Goal: Task Accomplishment & Management: Use online tool/utility

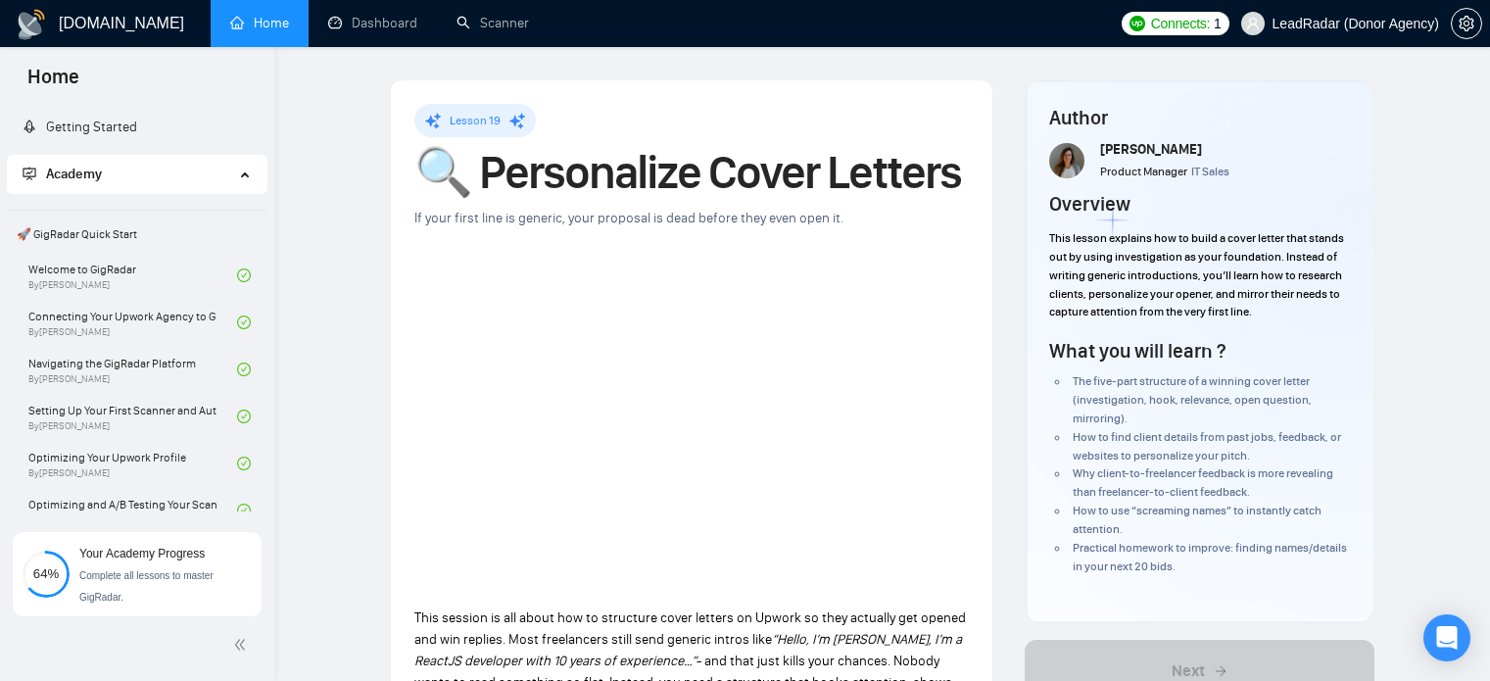
scroll to position [127, 0]
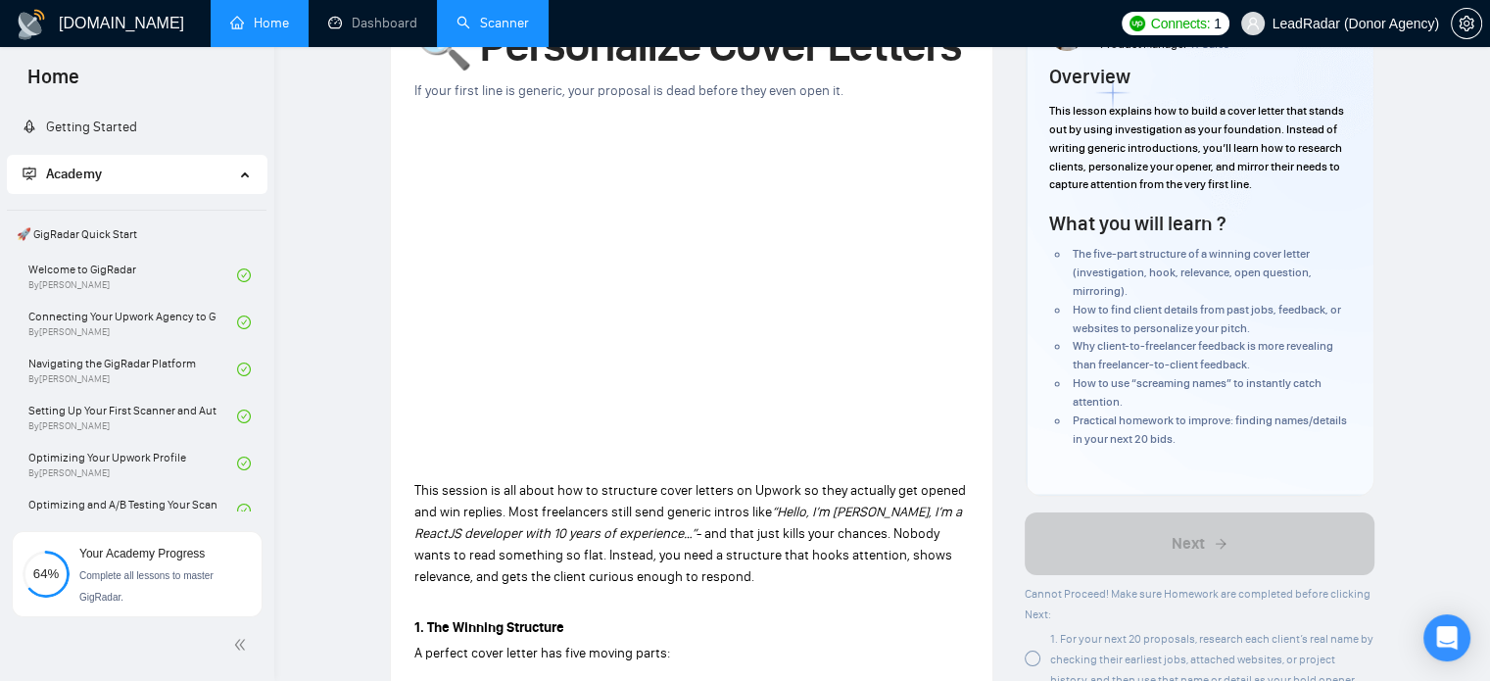
click at [497, 16] on link "Scanner" at bounding box center [493, 23] width 73 height 17
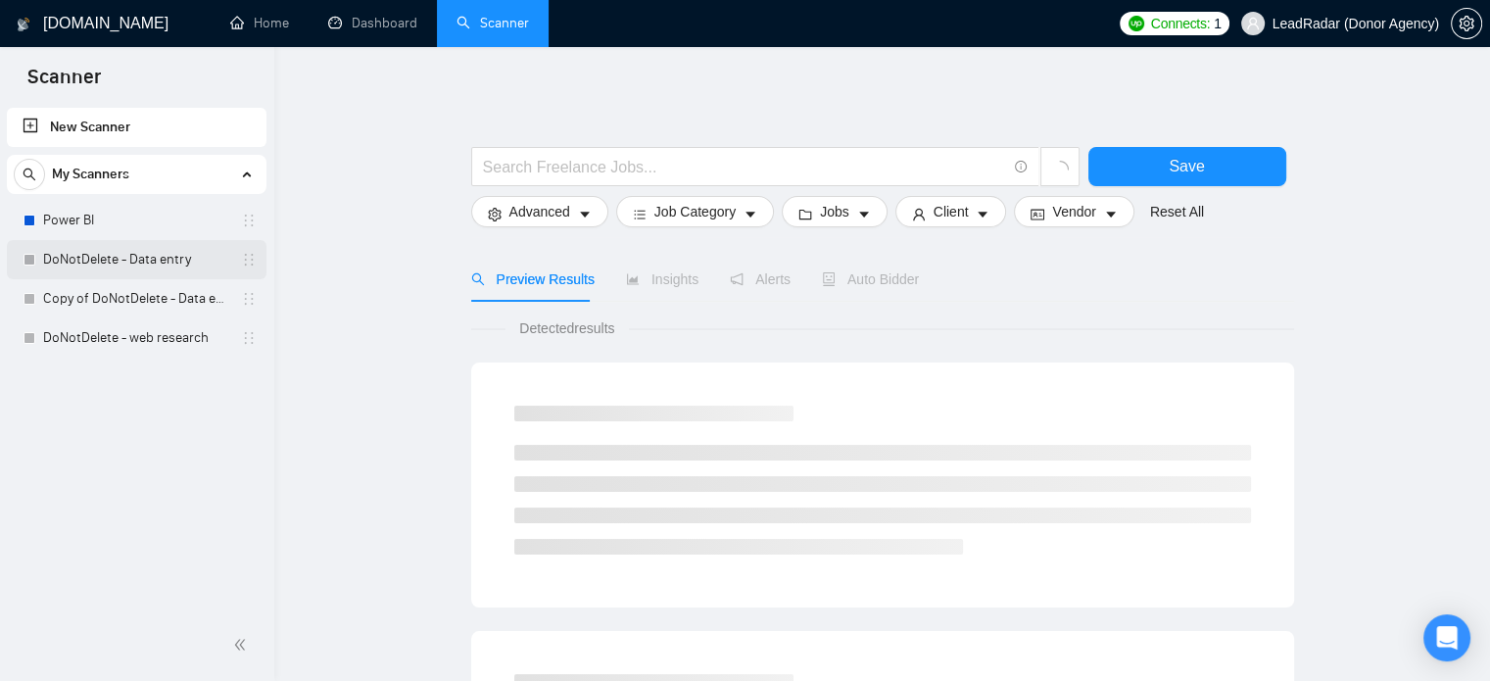
click at [104, 266] on link "DoNotDelete - Data entry" at bounding box center [136, 259] width 186 height 39
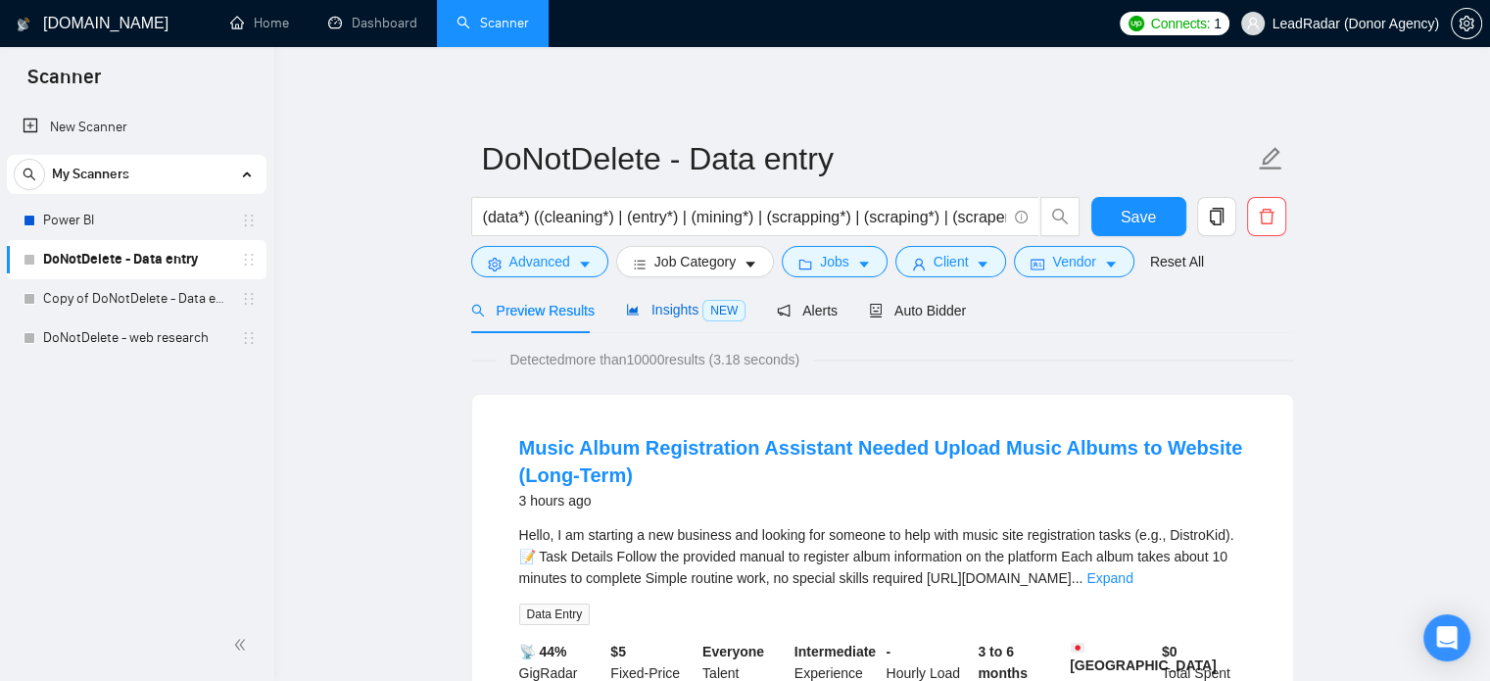
click at [644, 320] on div "Insights NEW" at bounding box center [686, 310] width 120 height 23
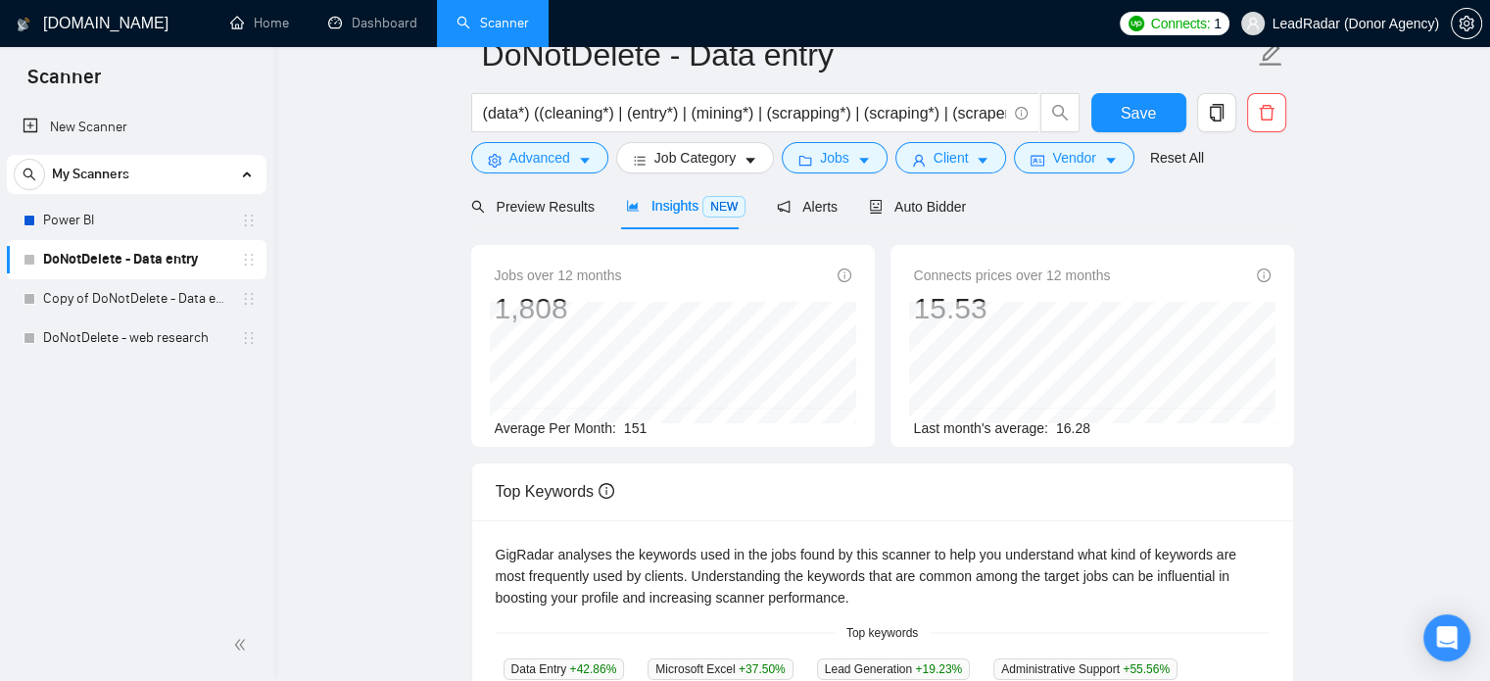
scroll to position [55, 0]
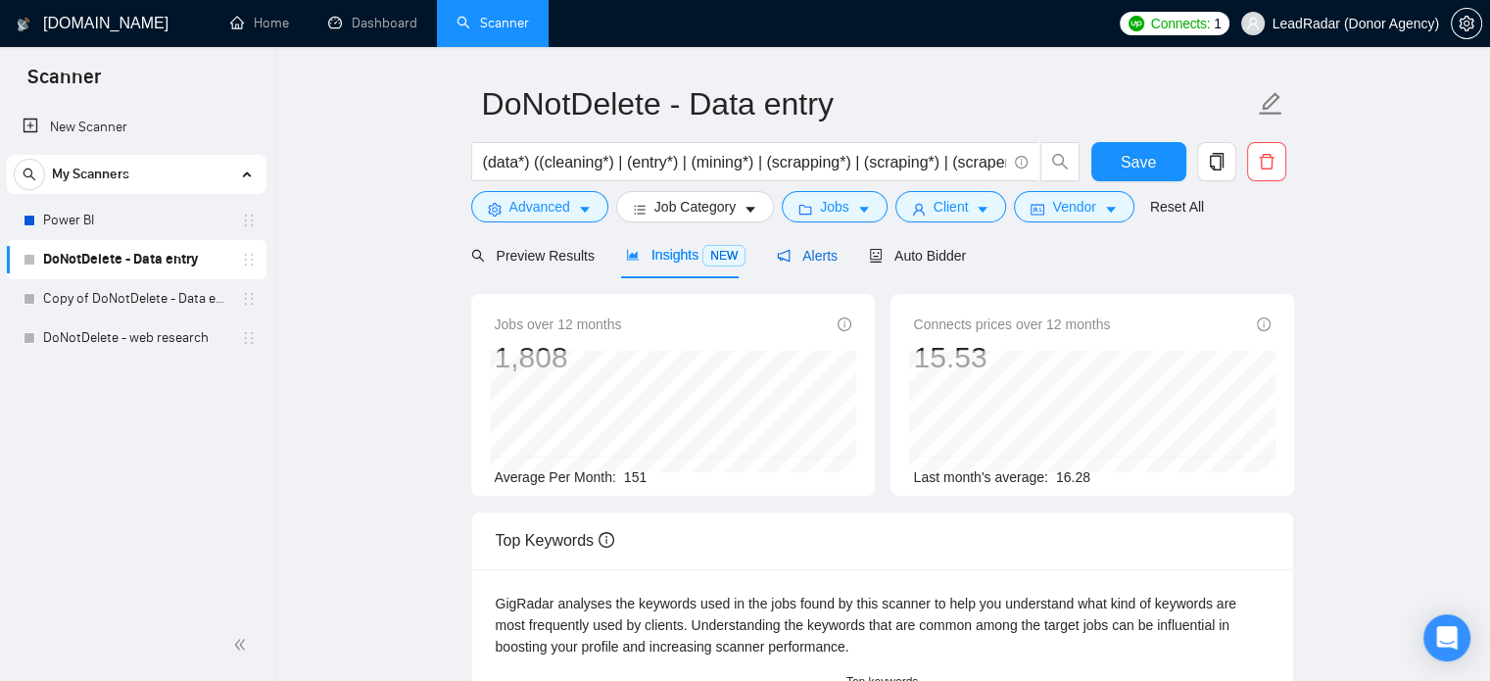
click at [806, 265] on div "Alerts" at bounding box center [807, 256] width 61 height 22
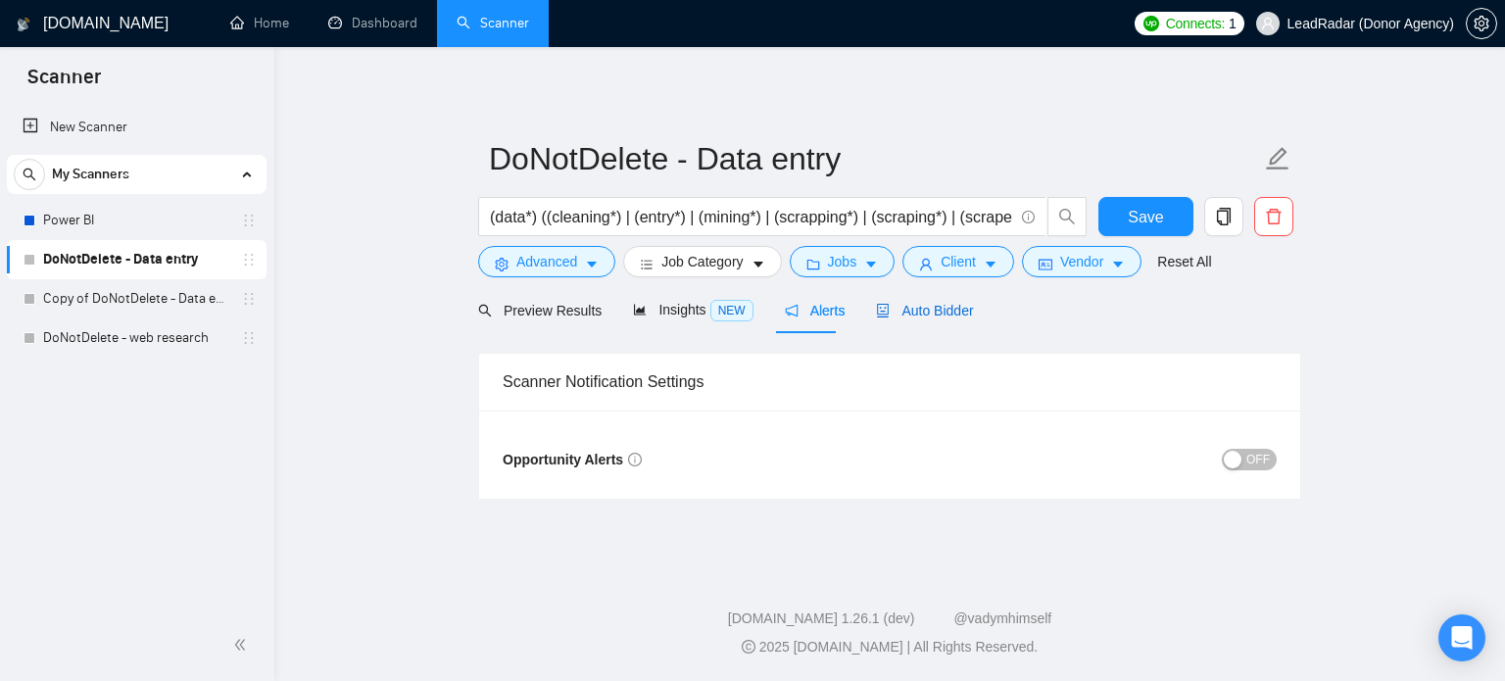
click at [940, 309] on span "Auto Bidder" at bounding box center [924, 311] width 97 height 16
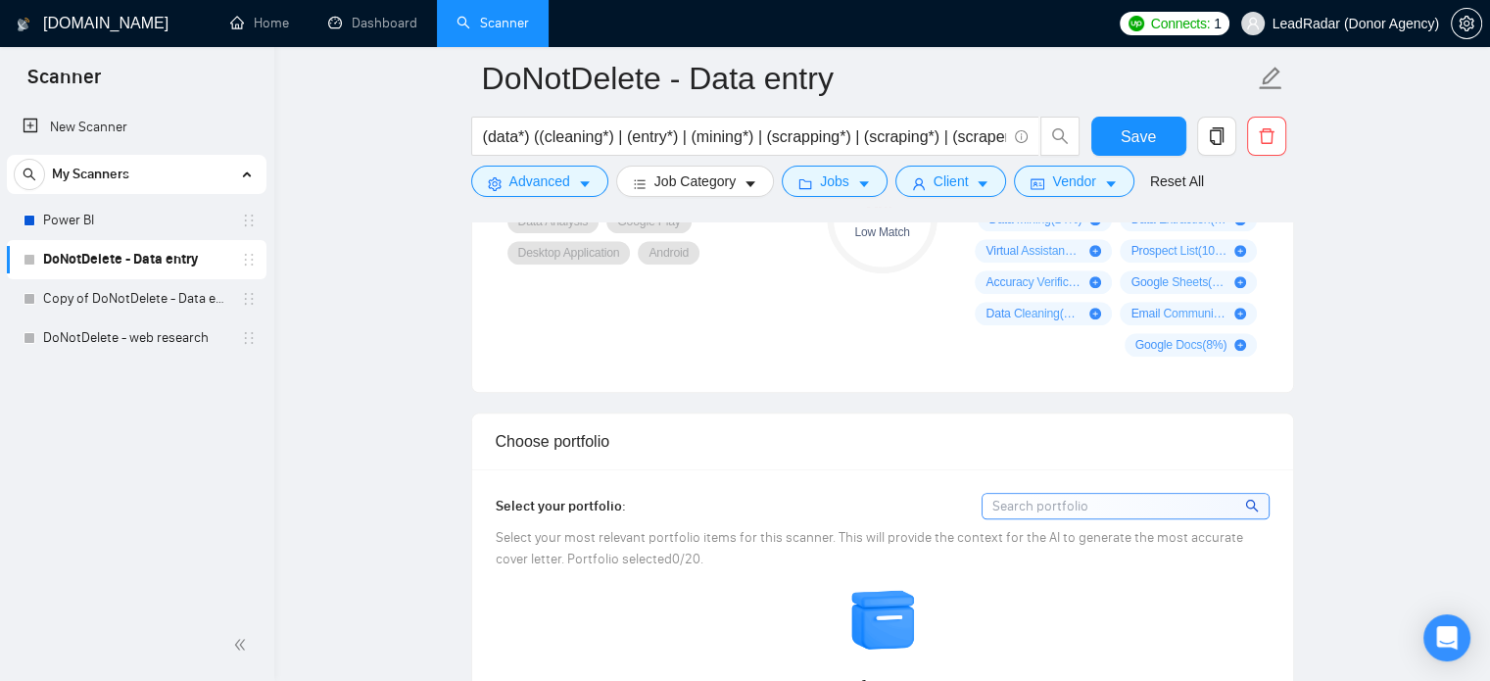
scroll to position [1505, 0]
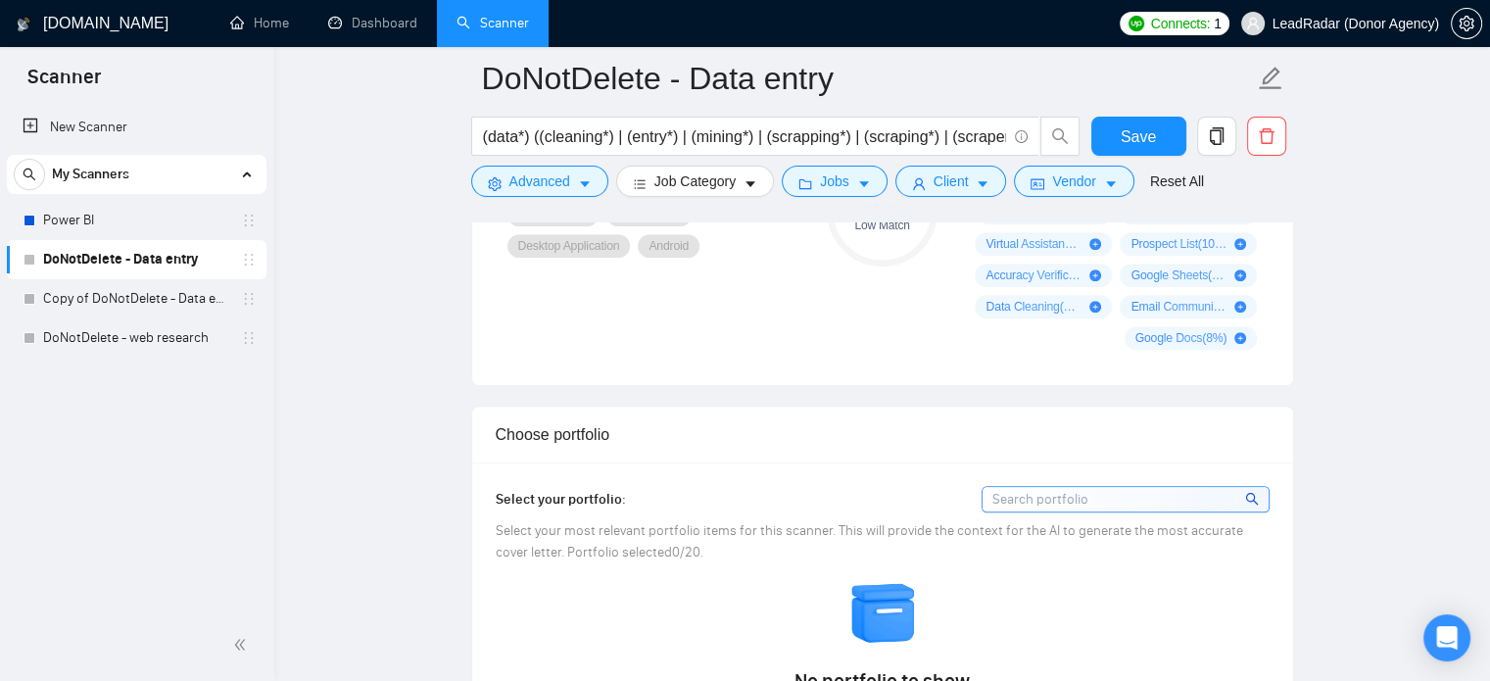
drag, startPoint x: 1470, startPoint y: 249, endPoint x: 1472, endPoint y: 95, distance: 153.9
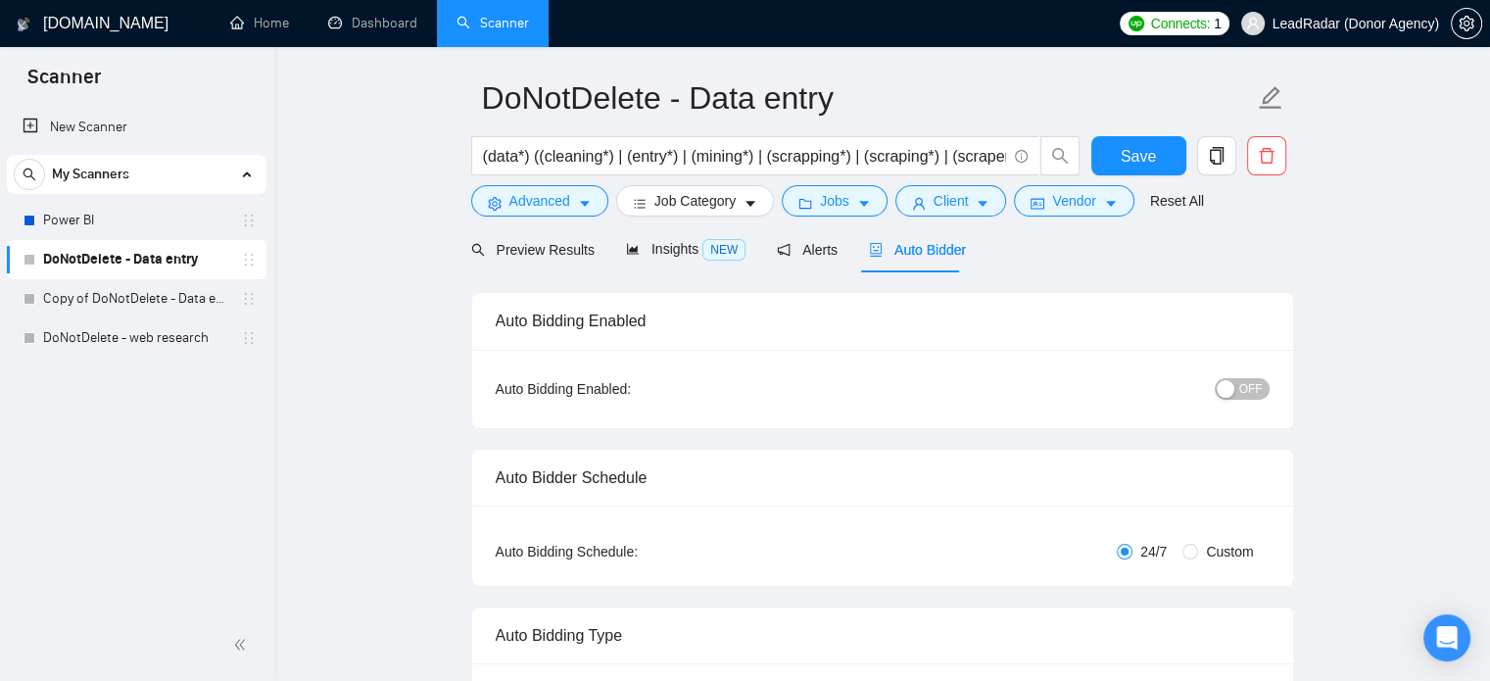
scroll to position [0, 0]
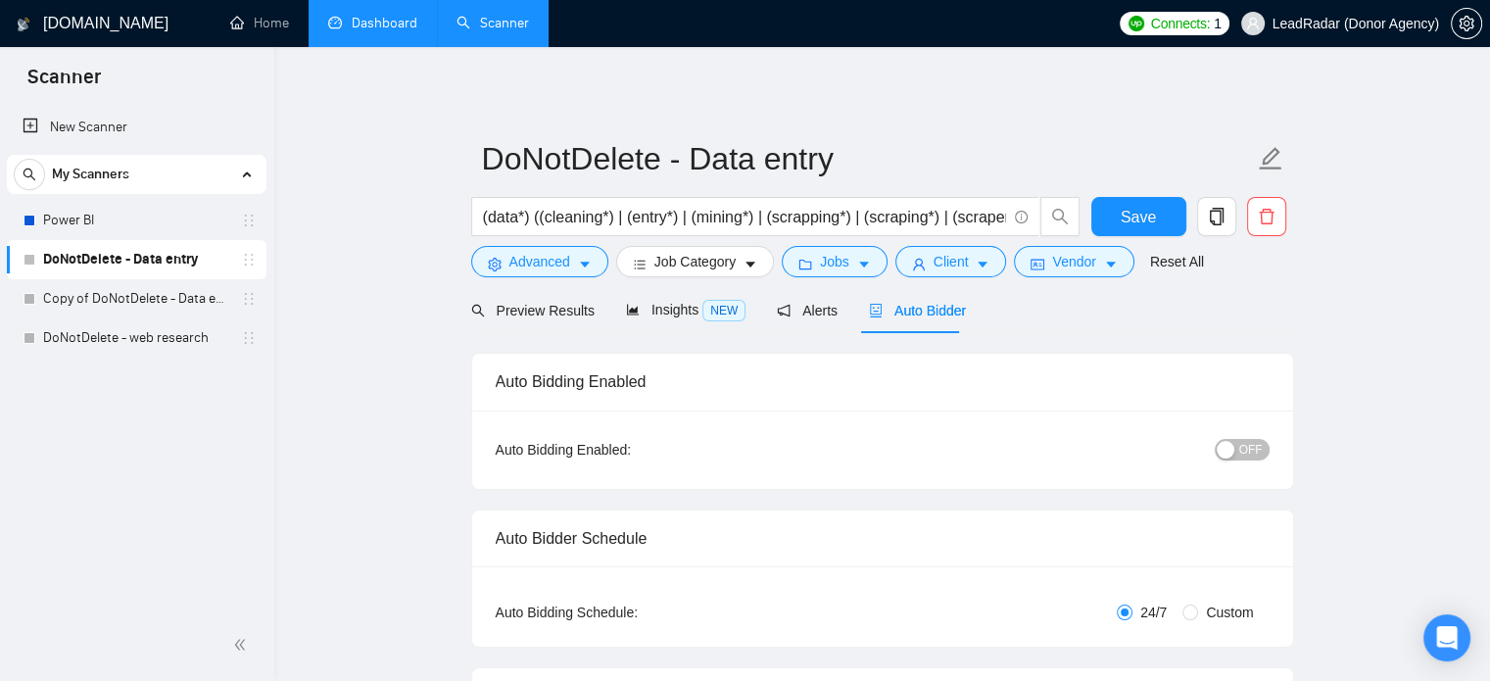
click at [376, 16] on link "Dashboard" at bounding box center [372, 23] width 89 height 17
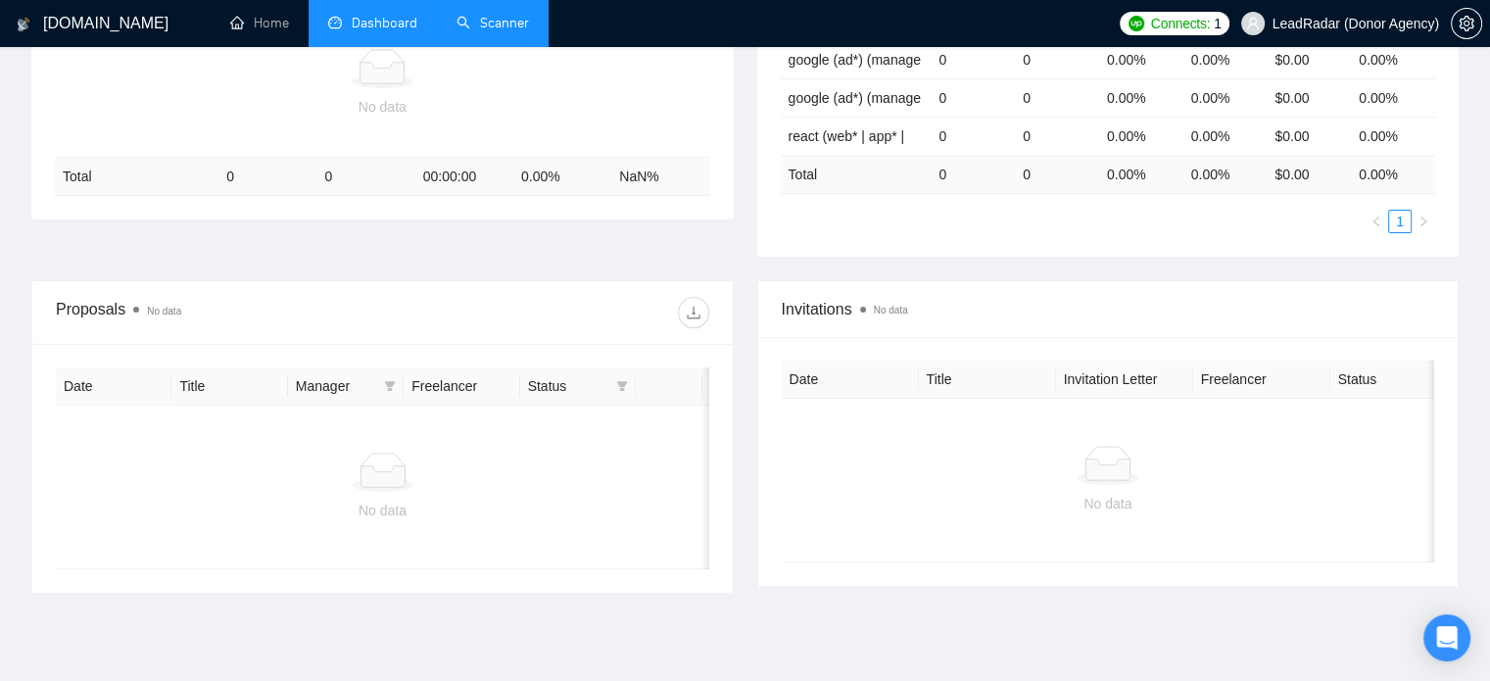
scroll to position [454, 0]
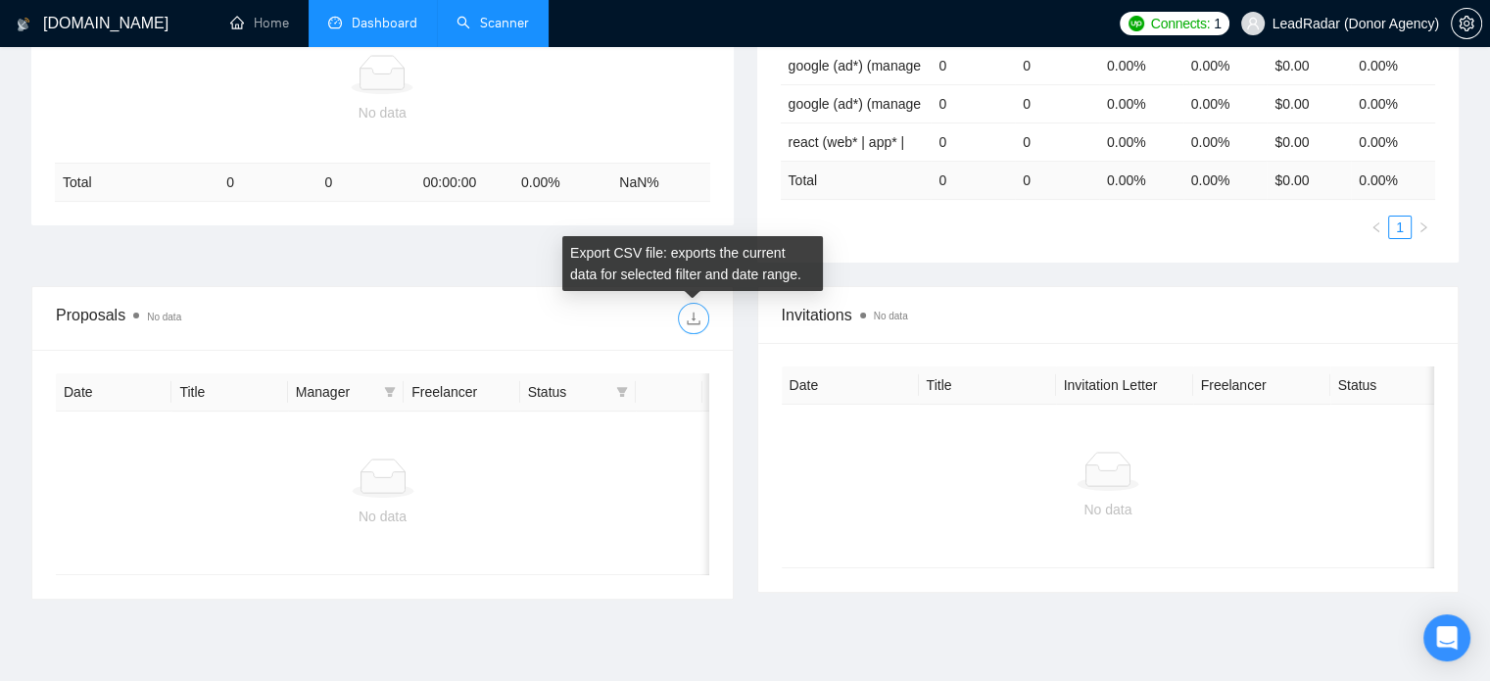
click at [686, 317] on icon "download" at bounding box center [694, 319] width 16 height 16
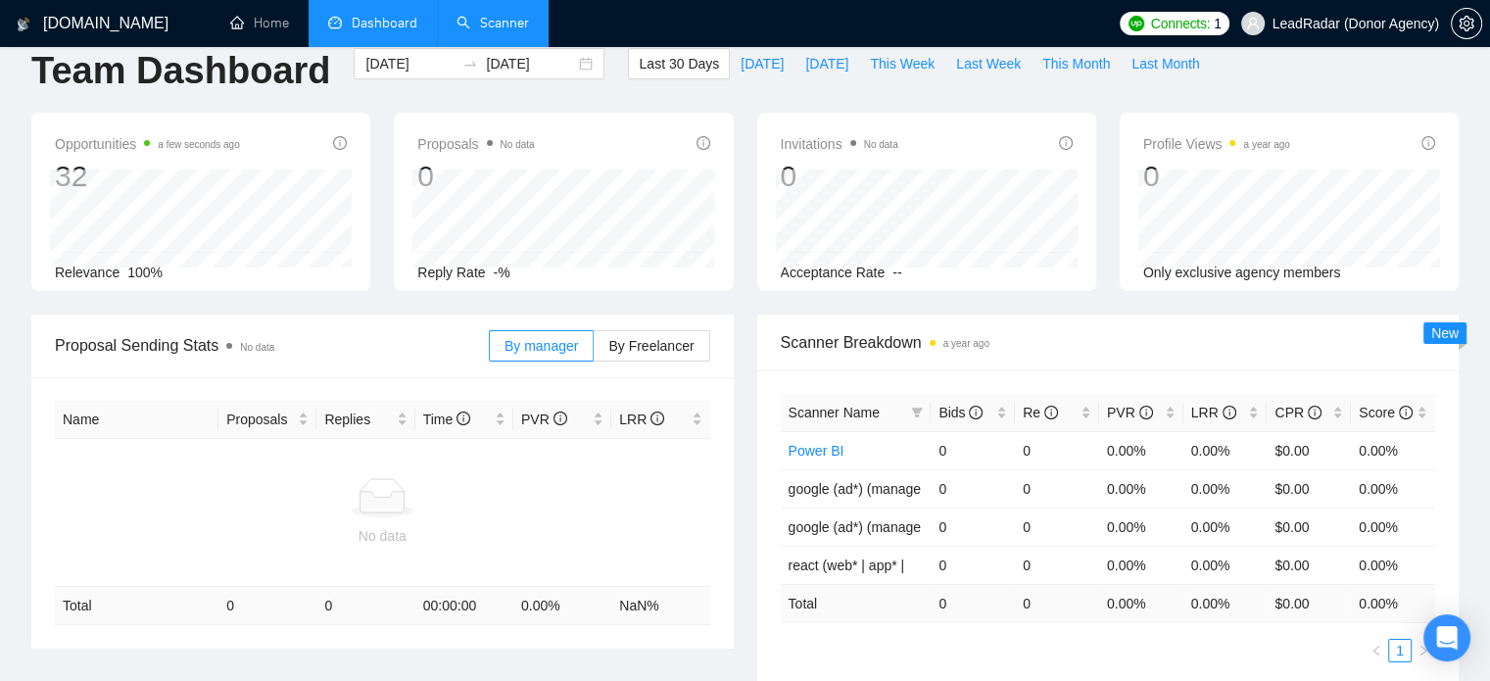
scroll to position [0, 0]
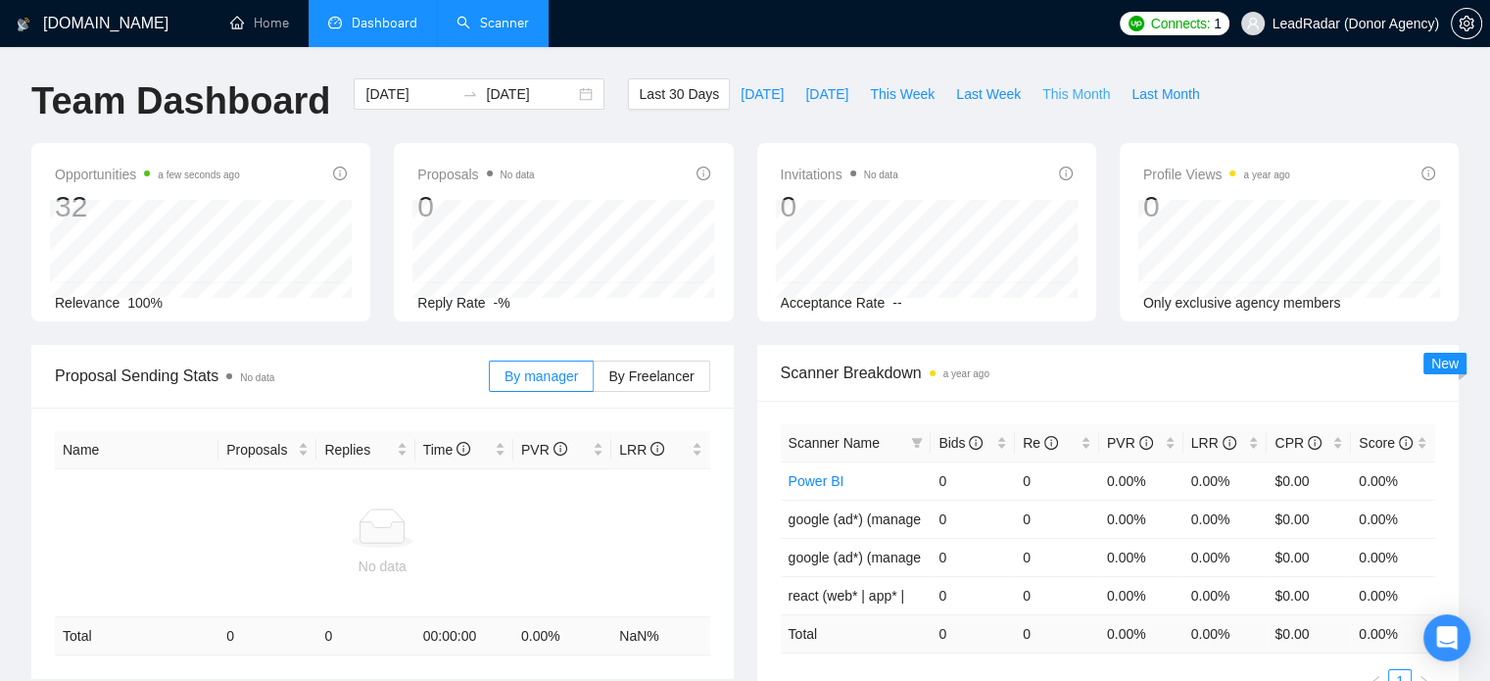
click at [1056, 93] on span "This Month" at bounding box center [1077, 94] width 68 height 22
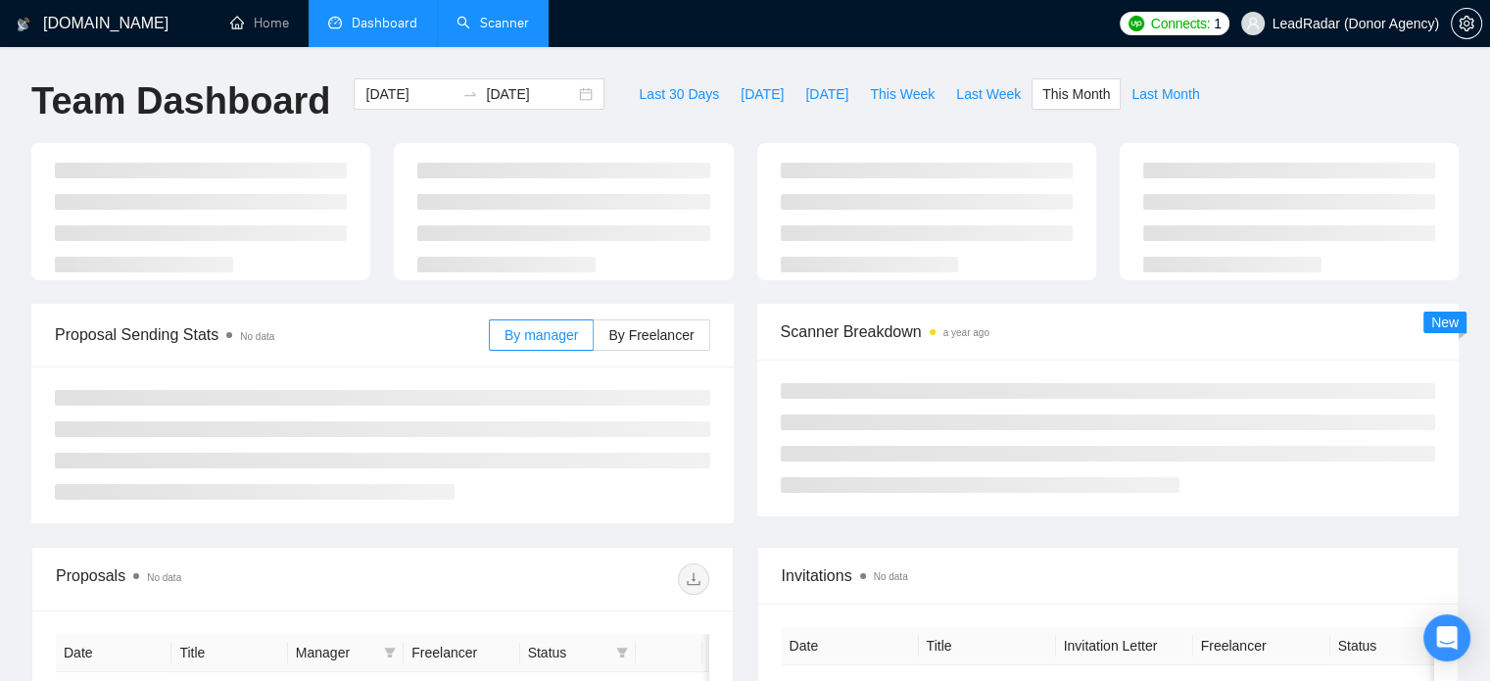
type input "[DATE]"
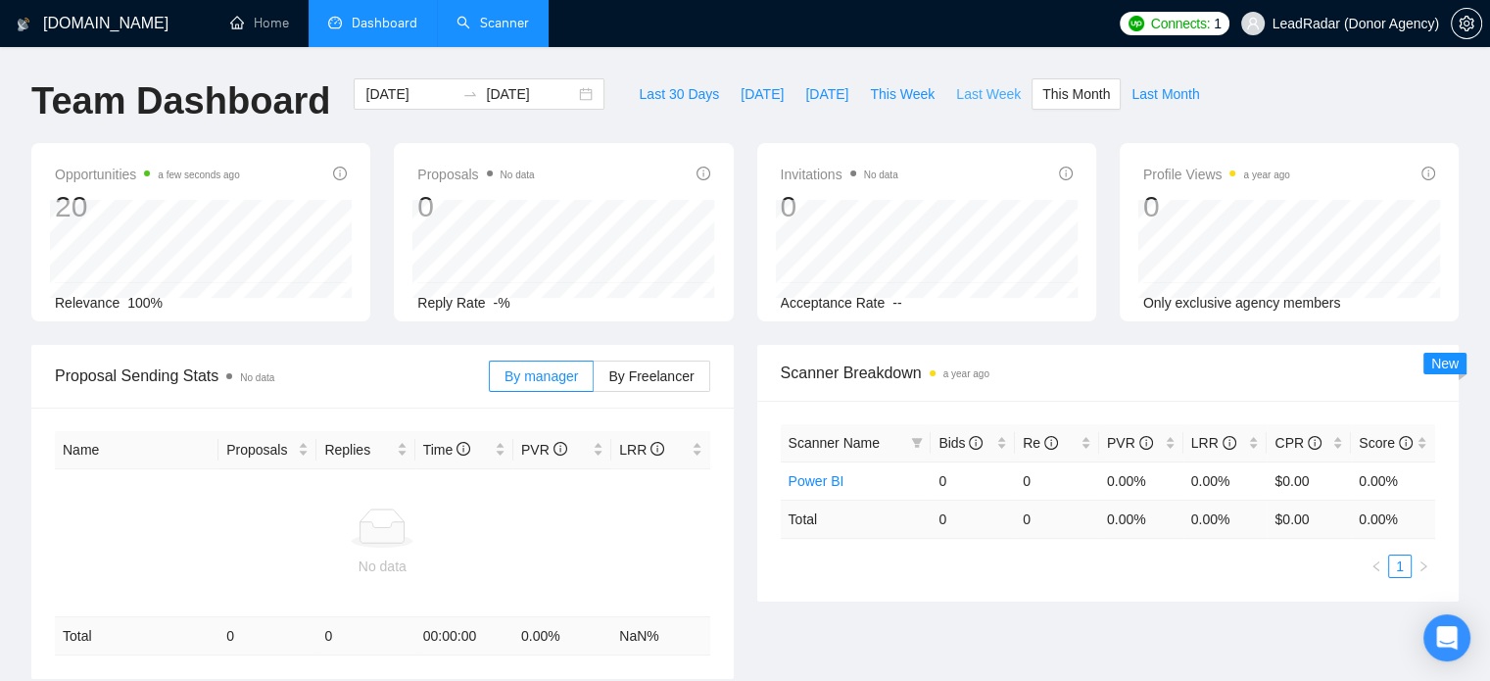
click at [965, 92] on span "Last Week" at bounding box center [988, 94] width 65 height 22
type input "[DATE]"
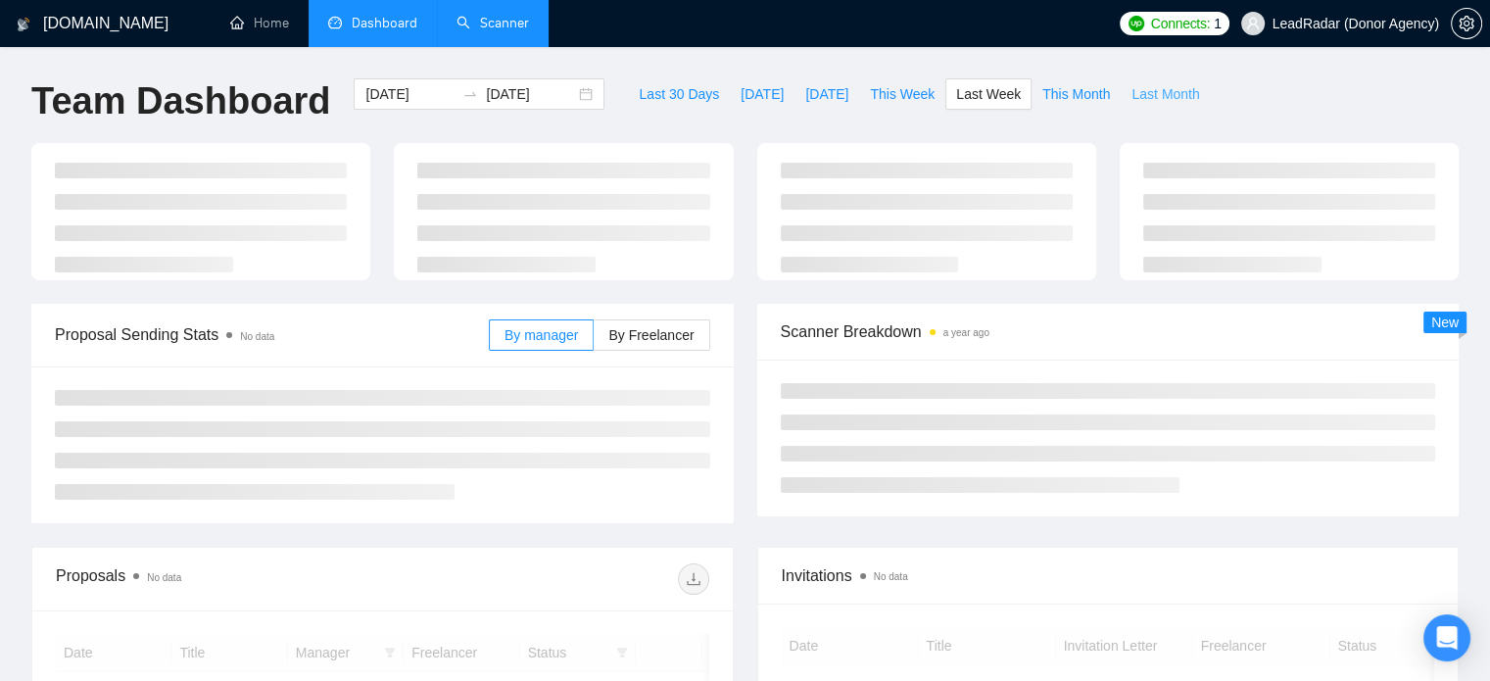
click at [1161, 99] on span "Last Month" at bounding box center [1166, 94] width 68 height 22
type input "[DATE]"
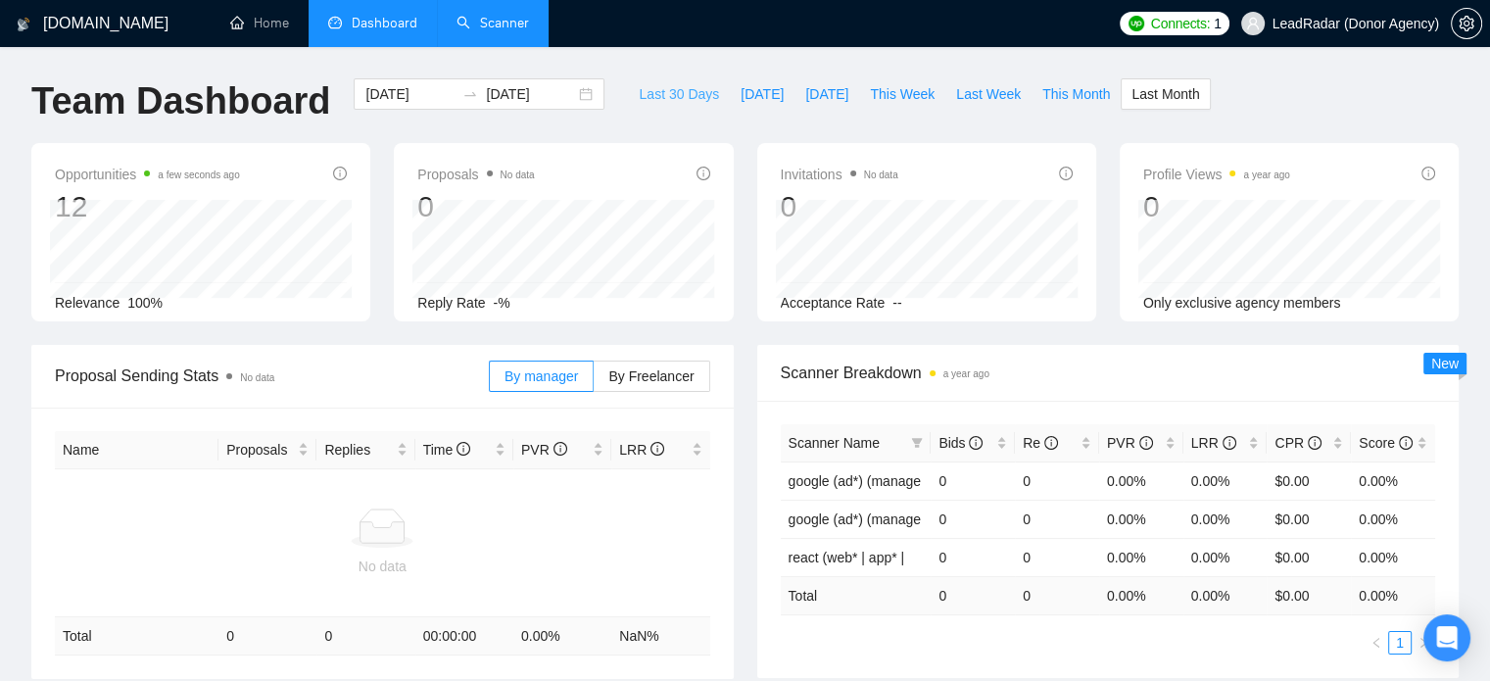
click at [651, 87] on span "Last 30 Days" at bounding box center [679, 94] width 80 height 22
type input "[DATE]"
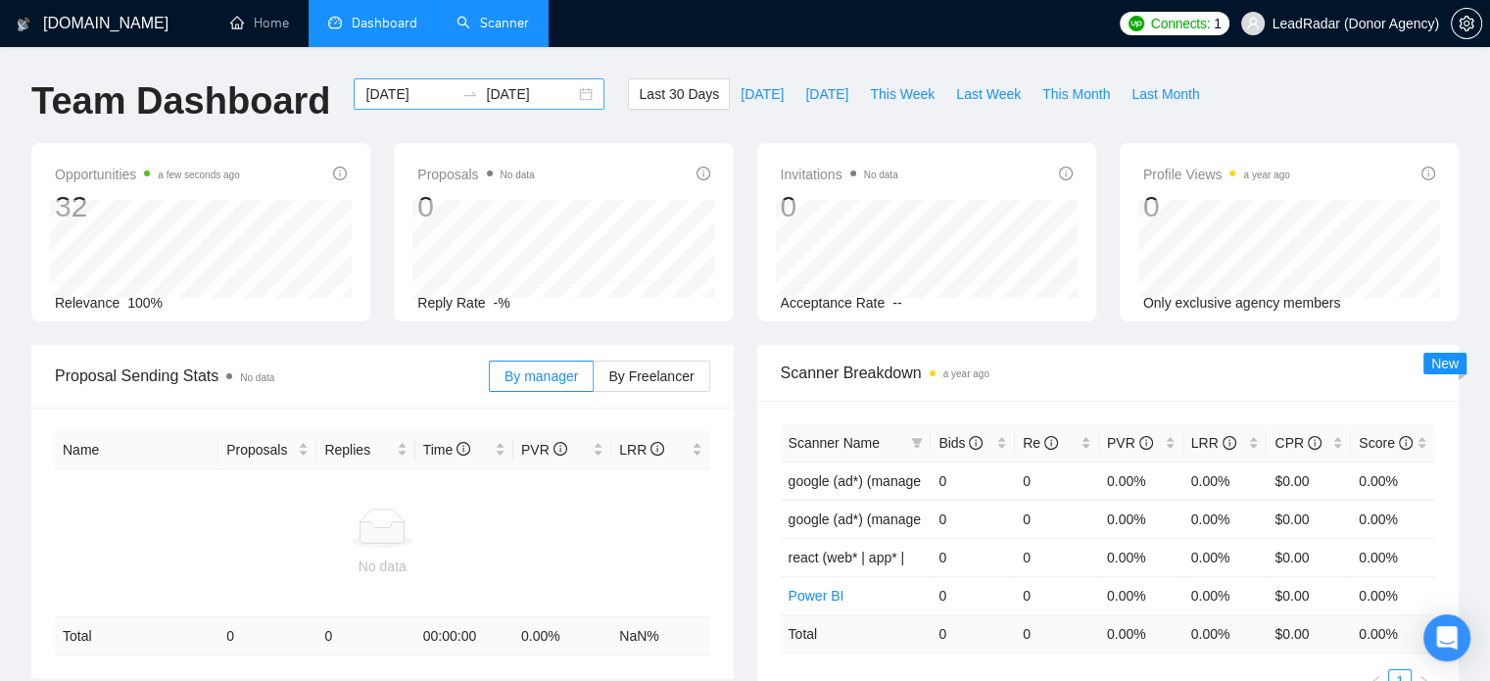
click at [562, 99] on div "[DATE] [DATE]" at bounding box center [479, 93] width 251 height 31
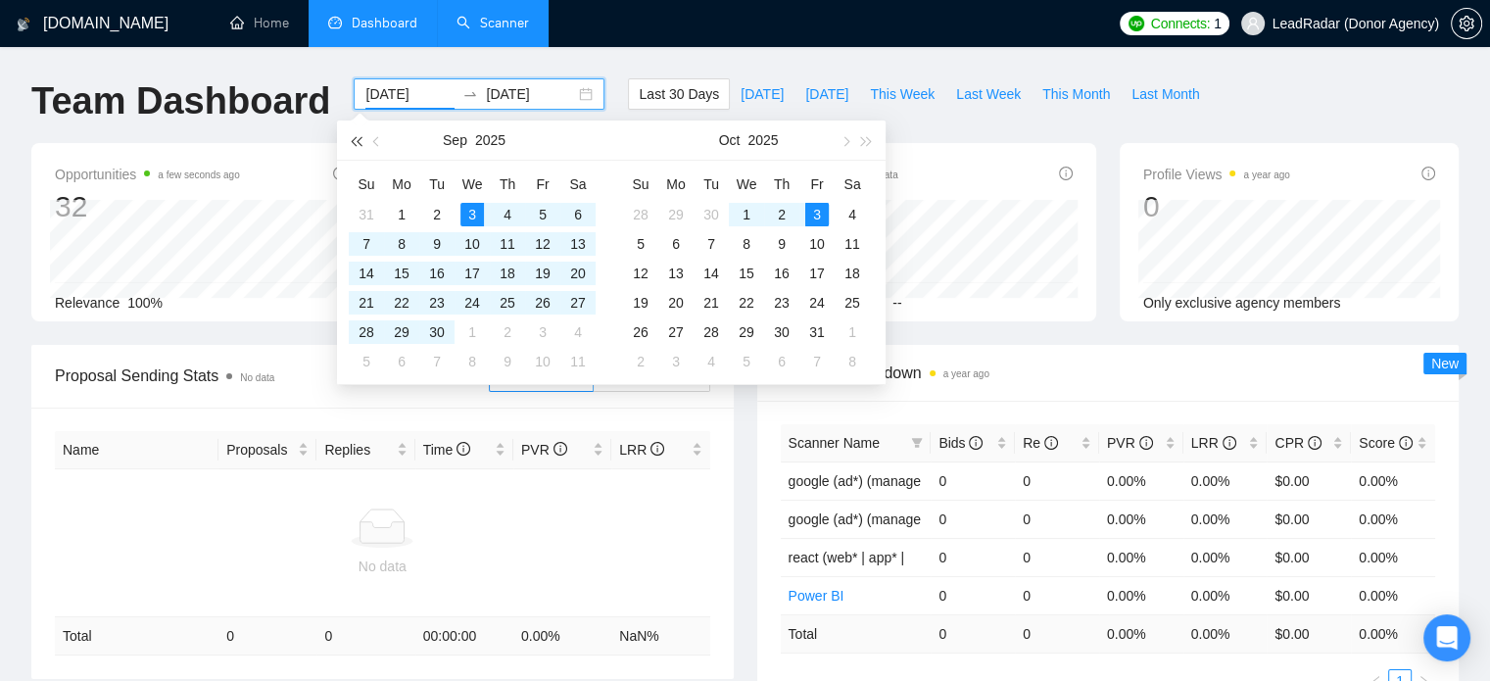
click at [358, 140] on span "button" at bounding box center [356, 141] width 10 height 10
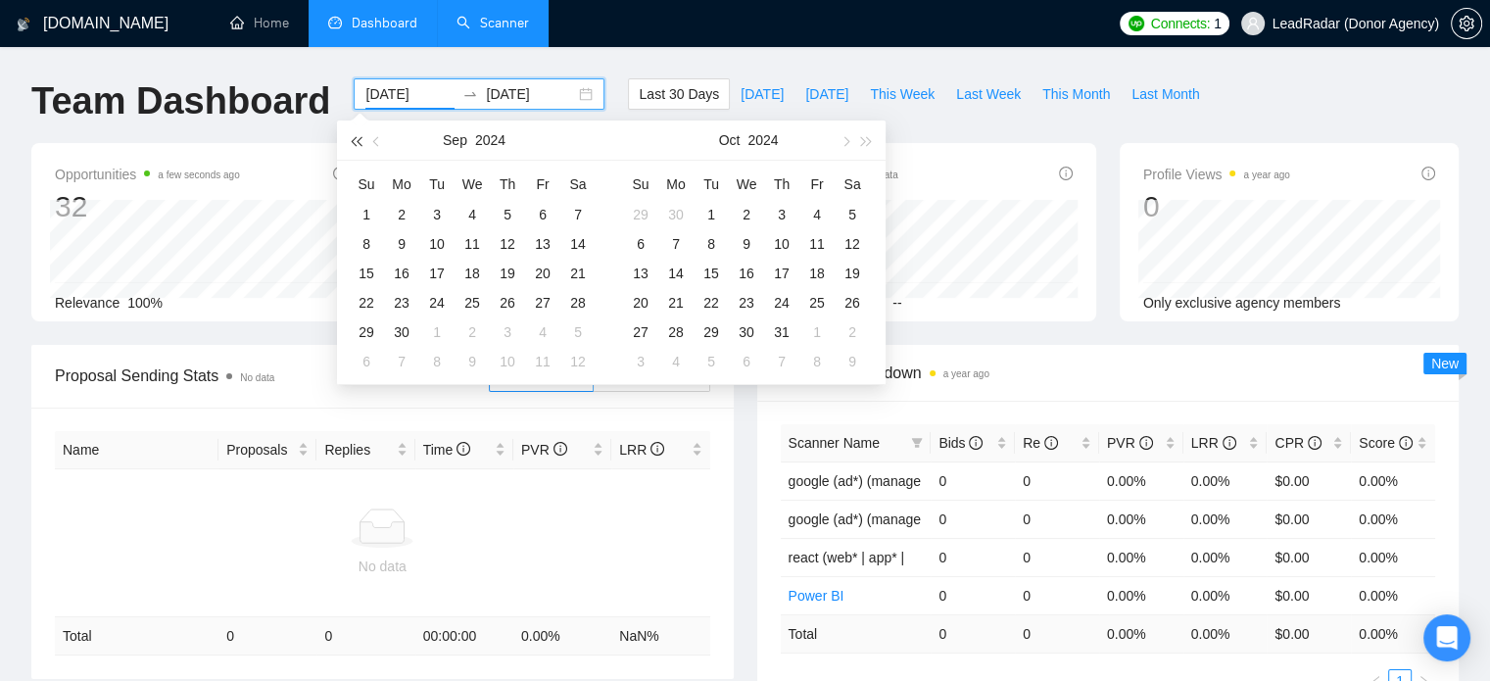
click at [358, 140] on span "button" at bounding box center [356, 141] width 10 height 10
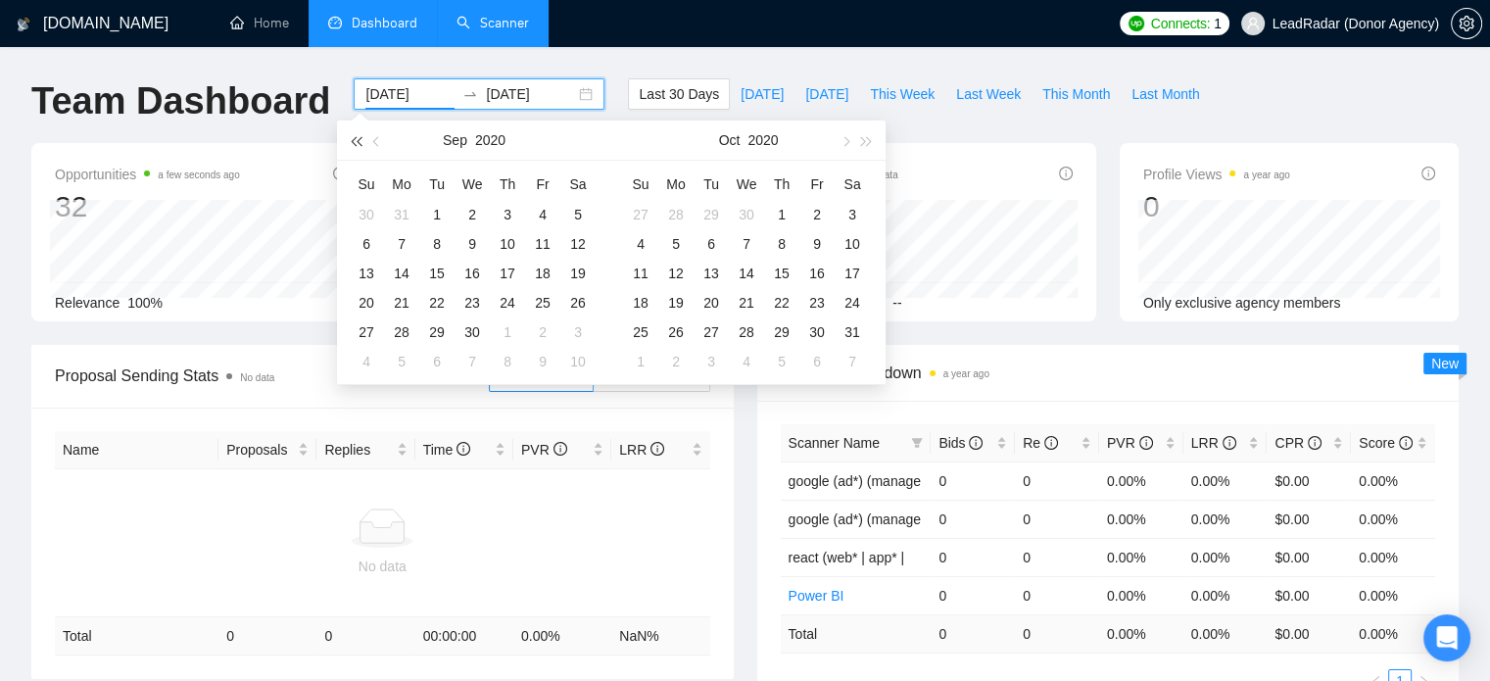
click at [358, 140] on span "button" at bounding box center [356, 141] width 10 height 10
click at [866, 142] on span "button" at bounding box center [867, 141] width 10 height 10
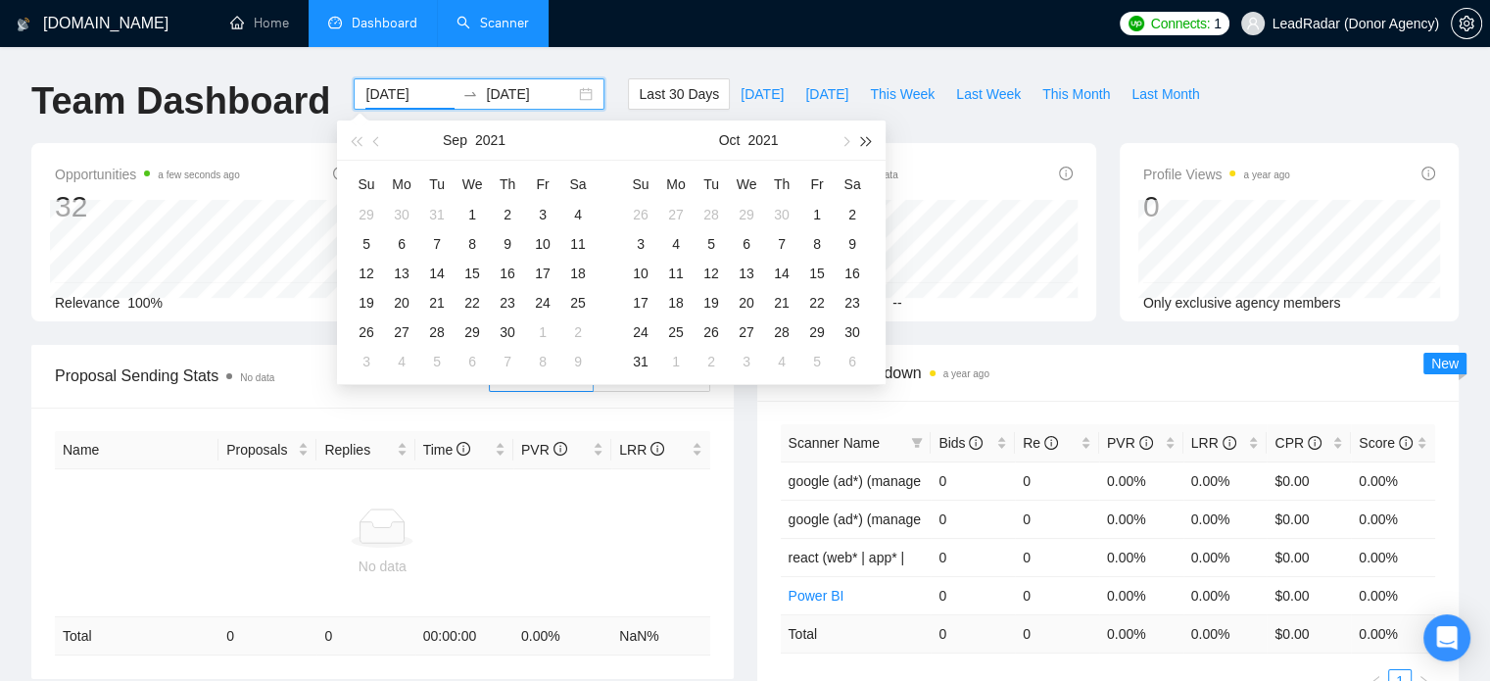
click at [866, 142] on span "button" at bounding box center [867, 141] width 10 height 10
click at [866, 143] on span "button" at bounding box center [867, 141] width 10 height 10
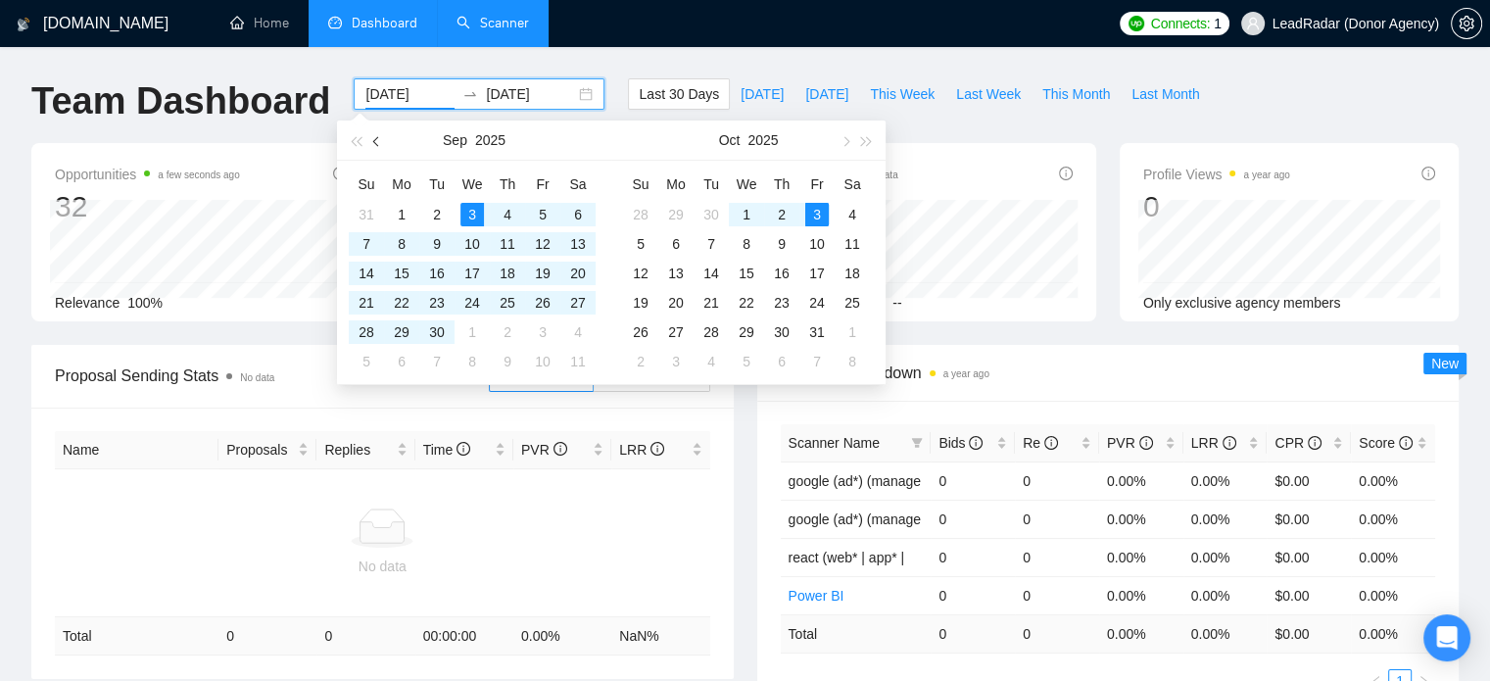
click at [381, 144] on button "button" at bounding box center [377, 140] width 22 height 39
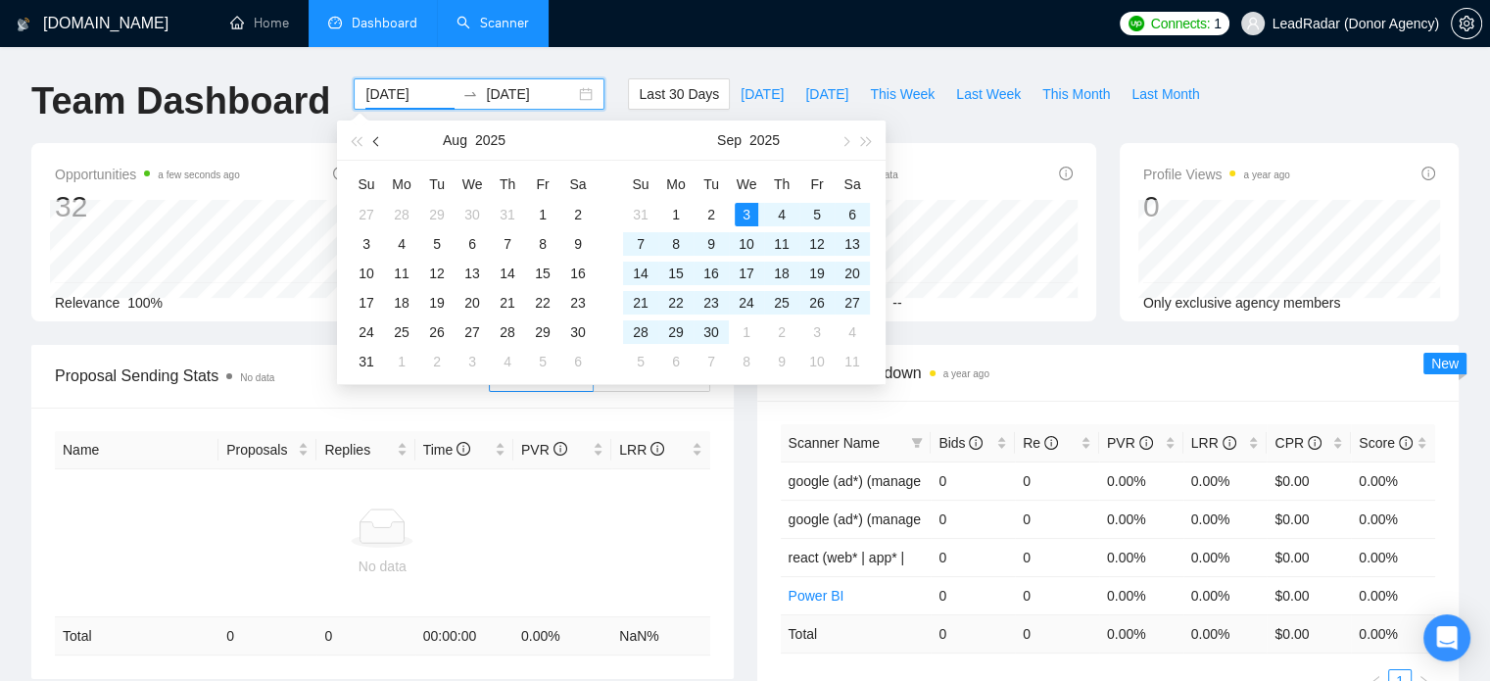
click at [381, 144] on button "button" at bounding box center [377, 140] width 22 height 39
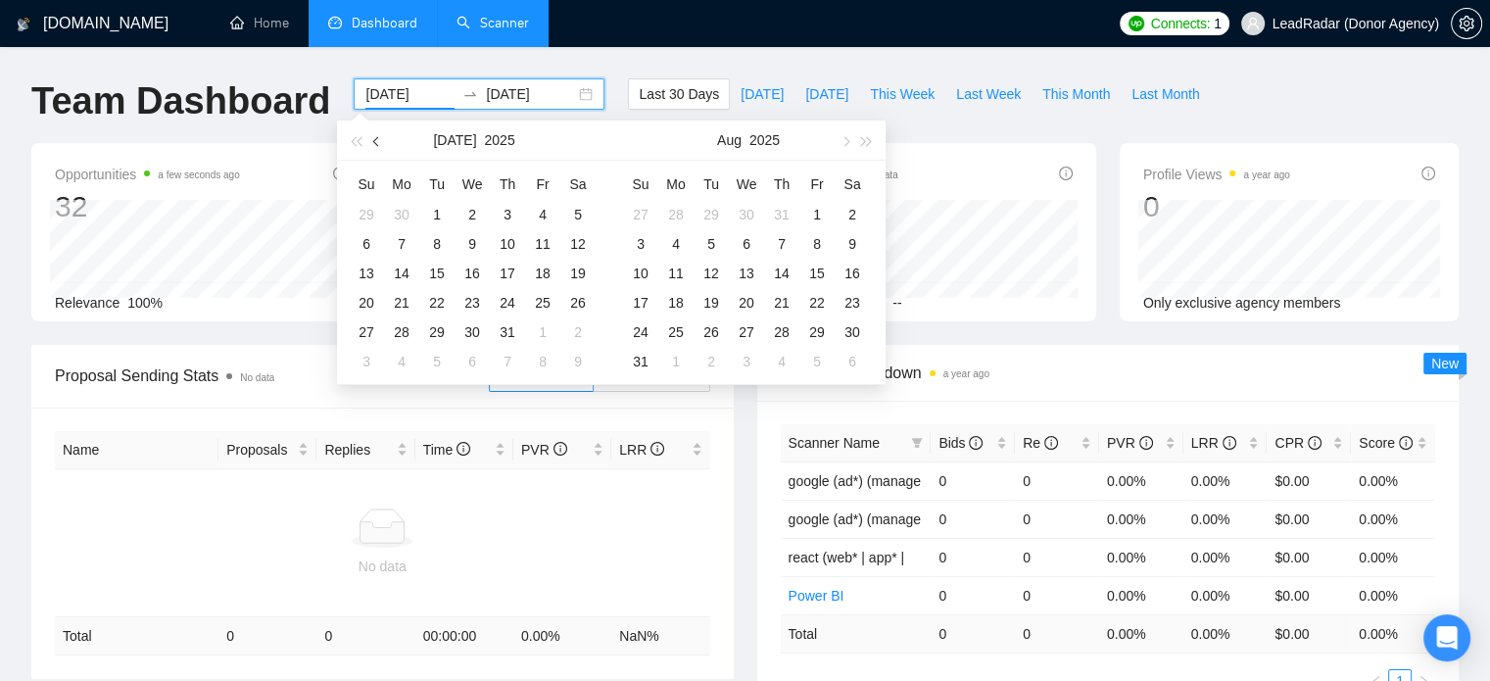
click at [381, 144] on button "button" at bounding box center [377, 140] width 22 height 39
type input "[DATE]"
drag, startPoint x: 502, startPoint y: 215, endPoint x: 505, endPoint y: 226, distance: 12.1
click at [503, 215] on div "1" at bounding box center [508, 215] width 24 height 24
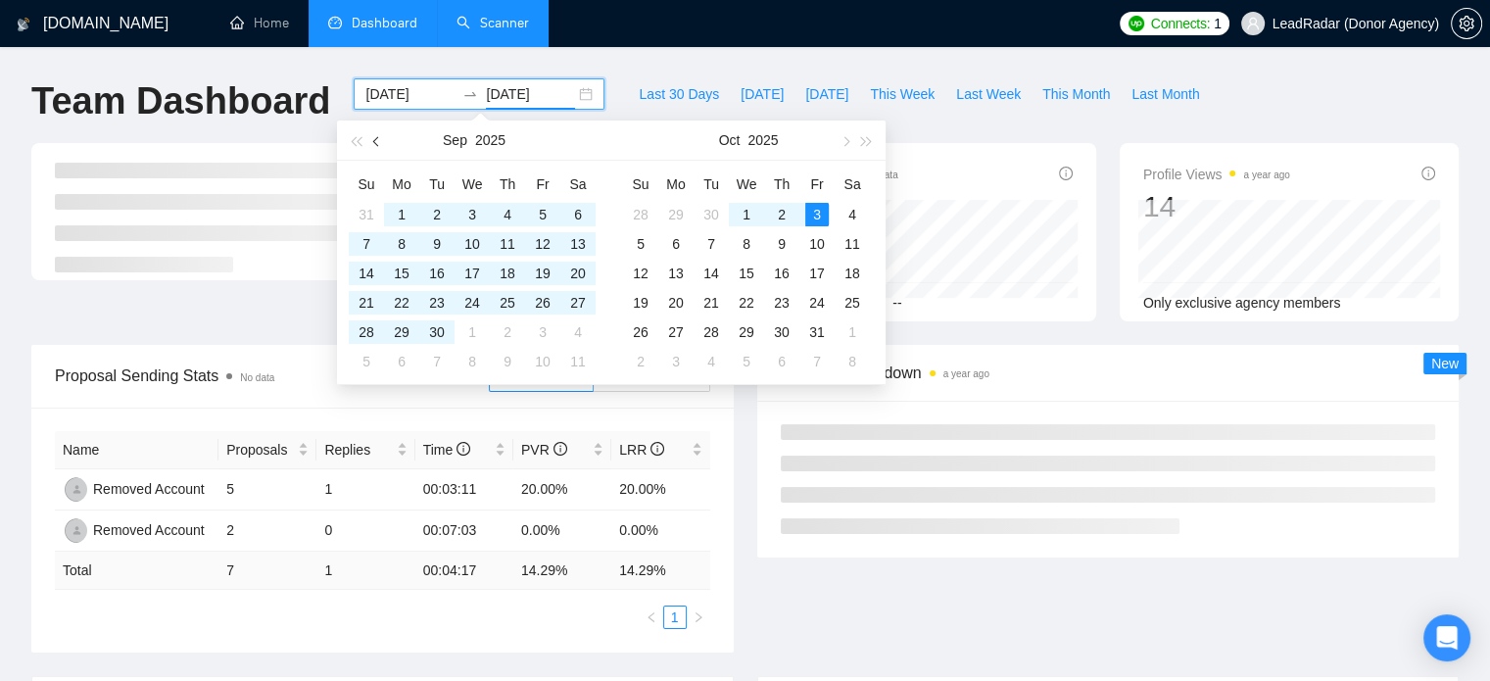
click at [372, 144] on button "button" at bounding box center [377, 140] width 22 height 39
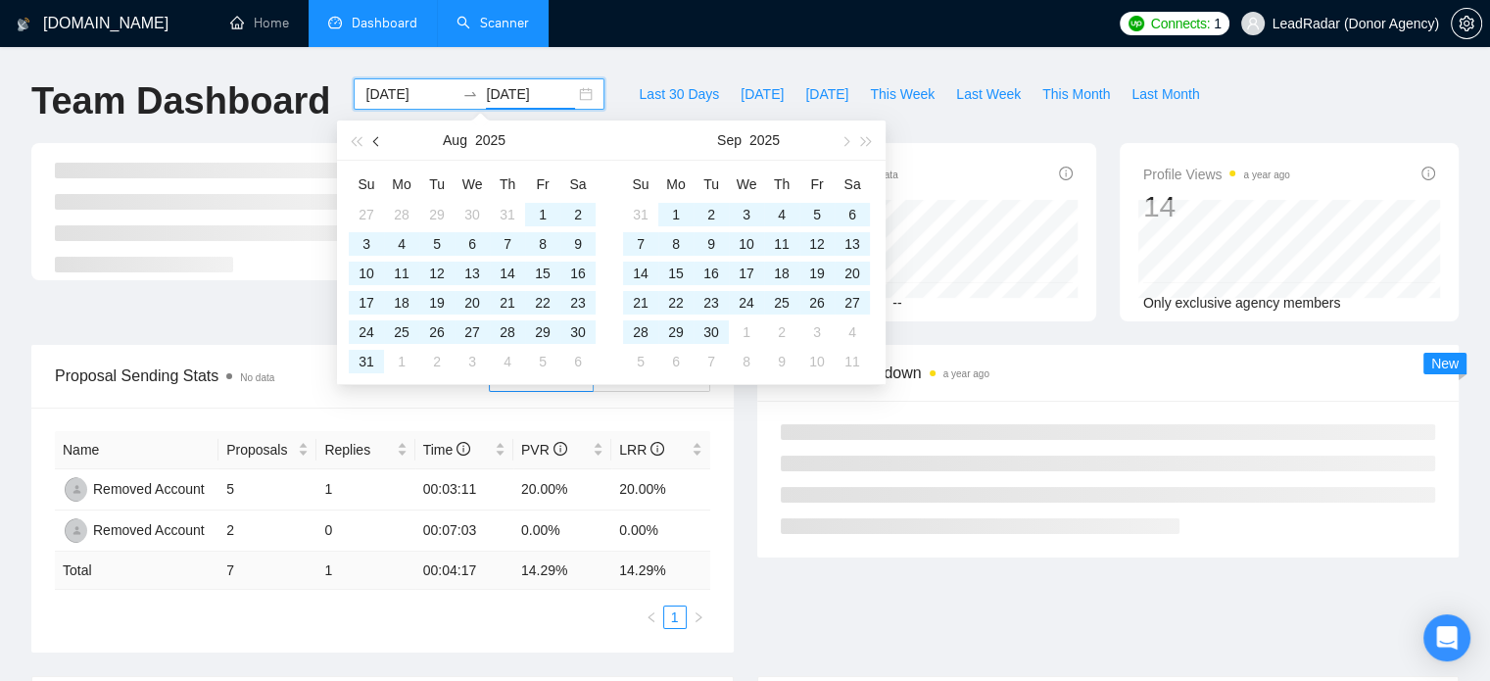
click at [372, 144] on button "button" at bounding box center [377, 140] width 22 height 39
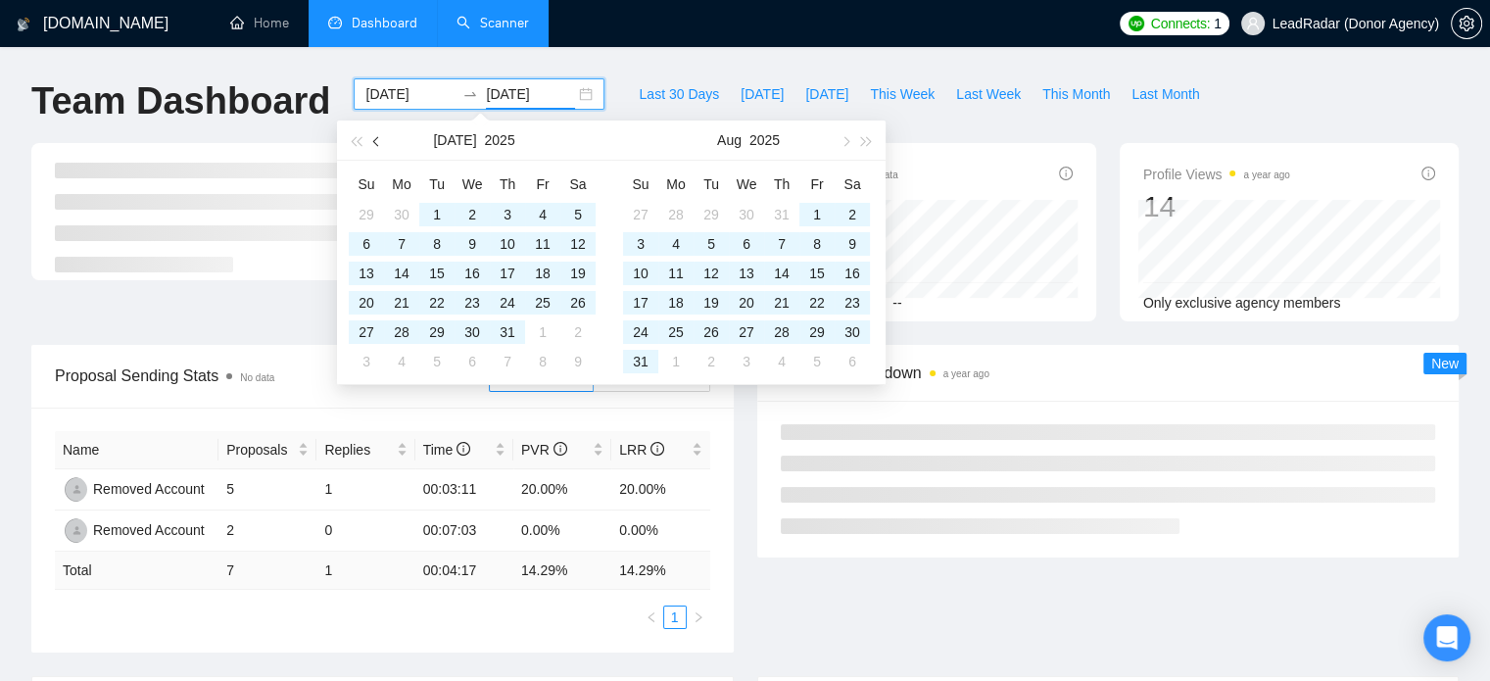
click at [379, 145] on button "button" at bounding box center [377, 140] width 22 height 39
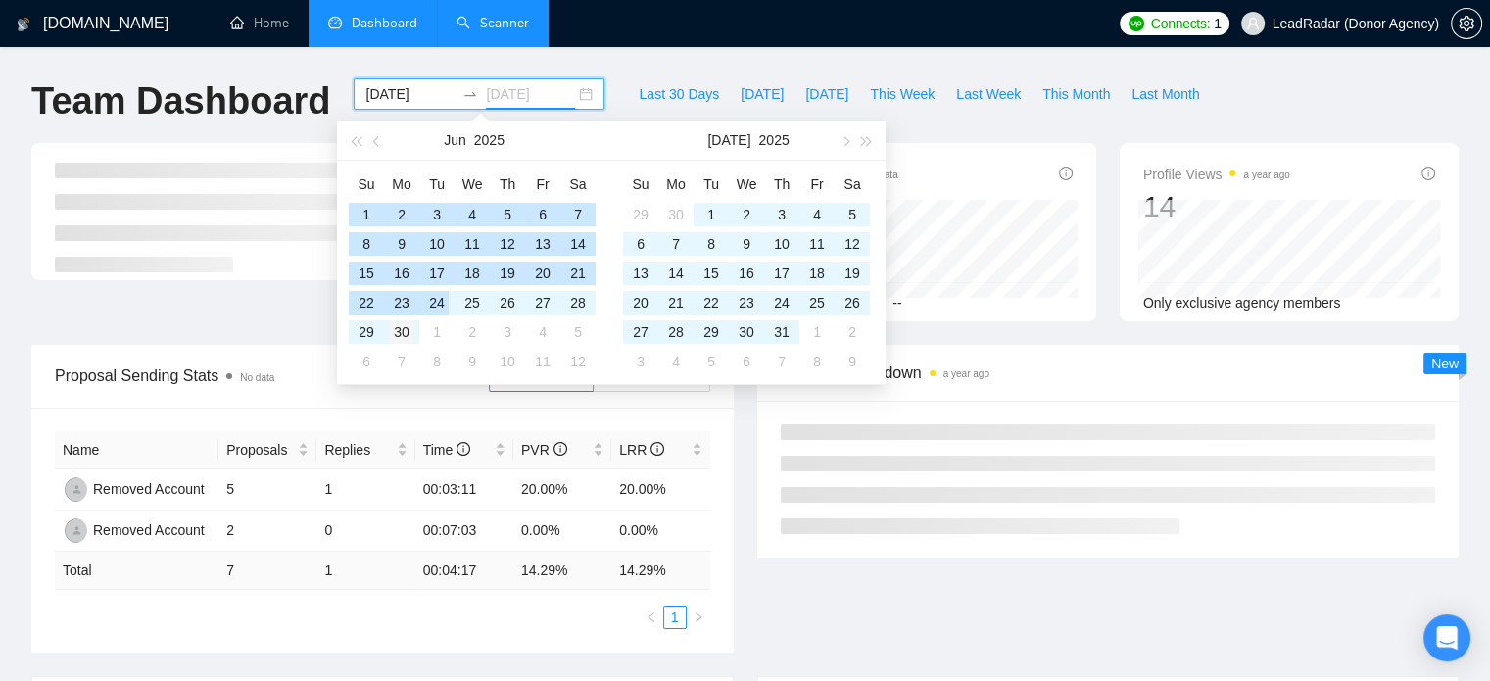
type input "[DATE]"
click at [407, 328] on div "30" at bounding box center [402, 332] width 24 height 24
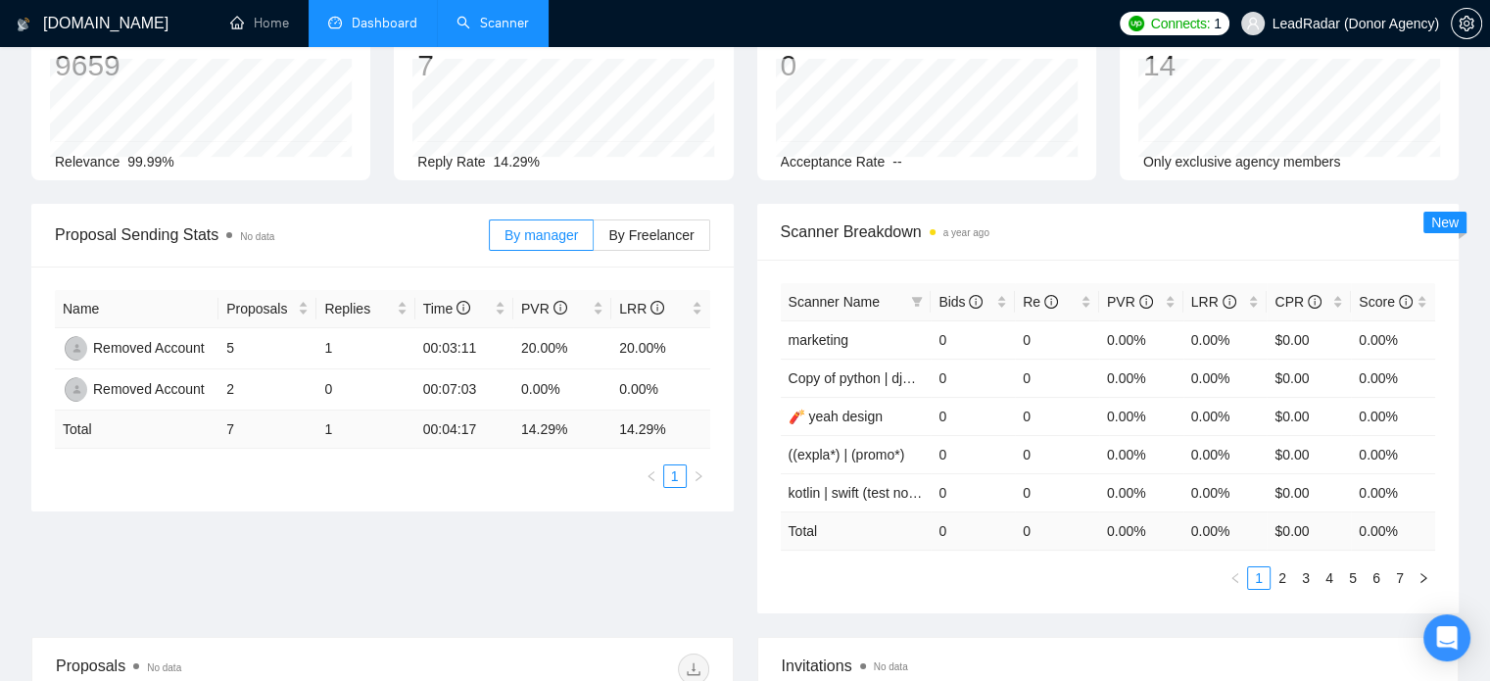
scroll to position [133, 0]
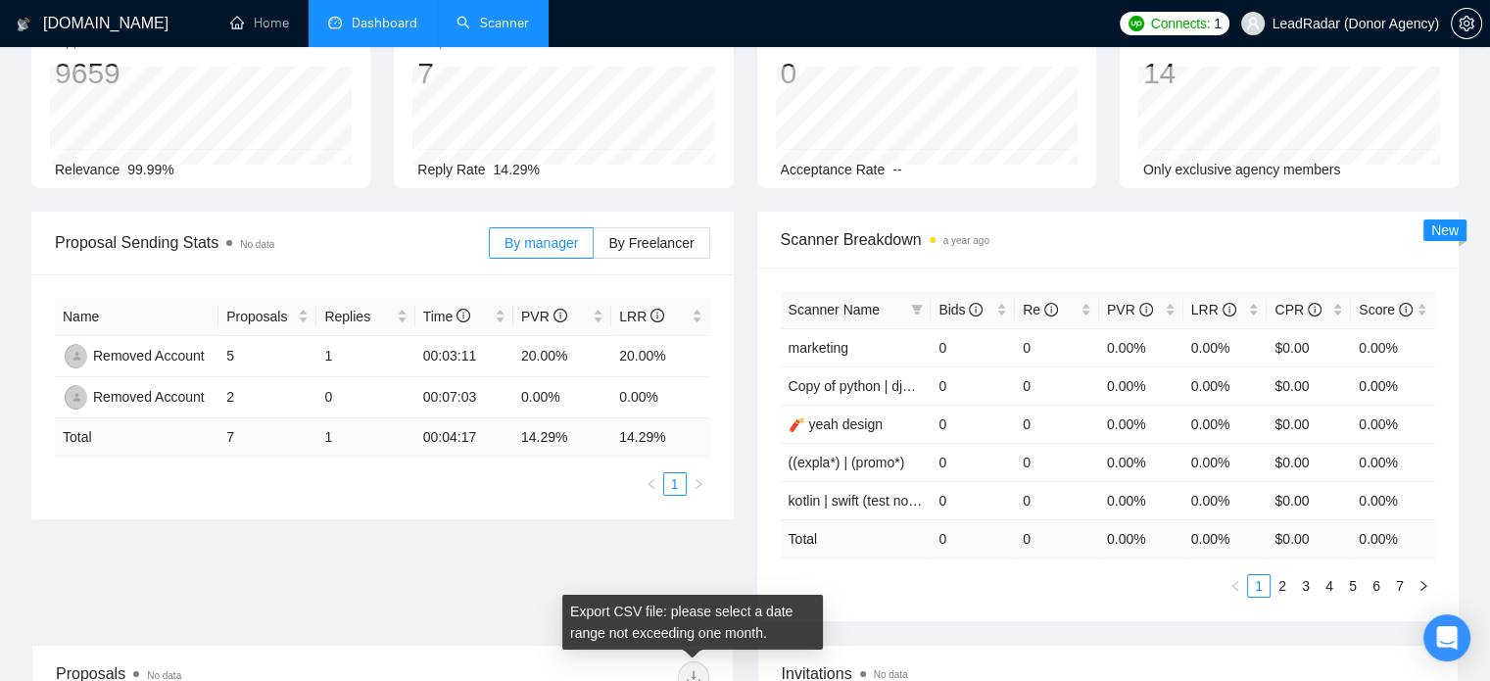
click at [692, 673] on span at bounding box center [693, 676] width 31 height 31
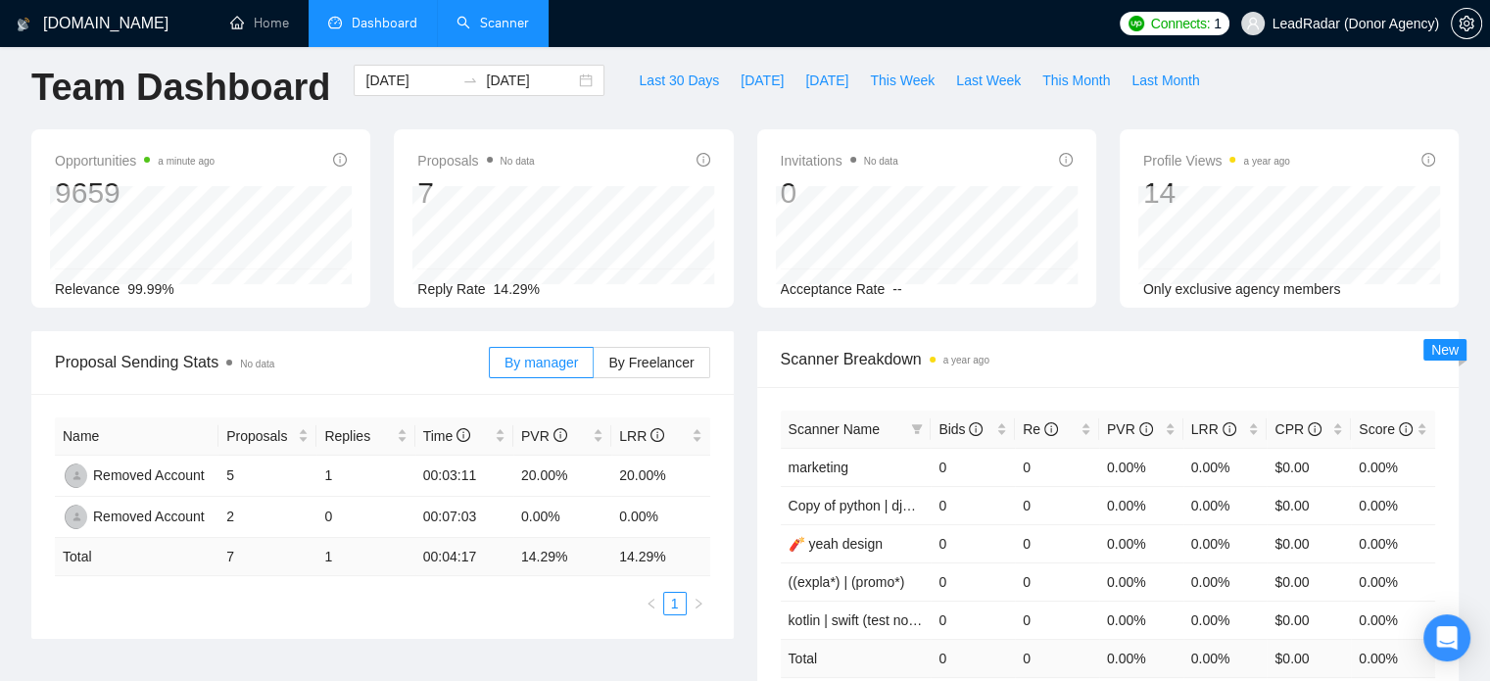
scroll to position [0, 0]
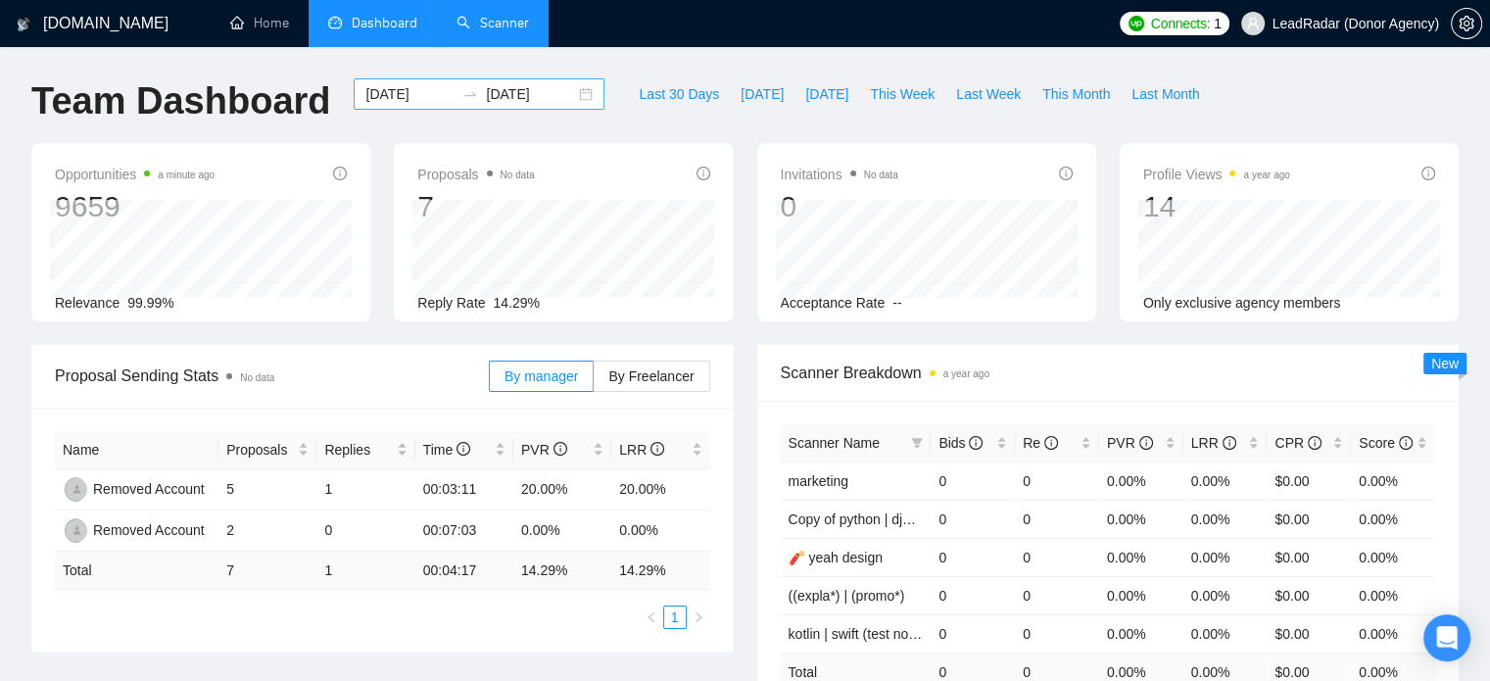
click at [572, 95] on div "[DATE] [DATE]" at bounding box center [479, 93] width 251 height 31
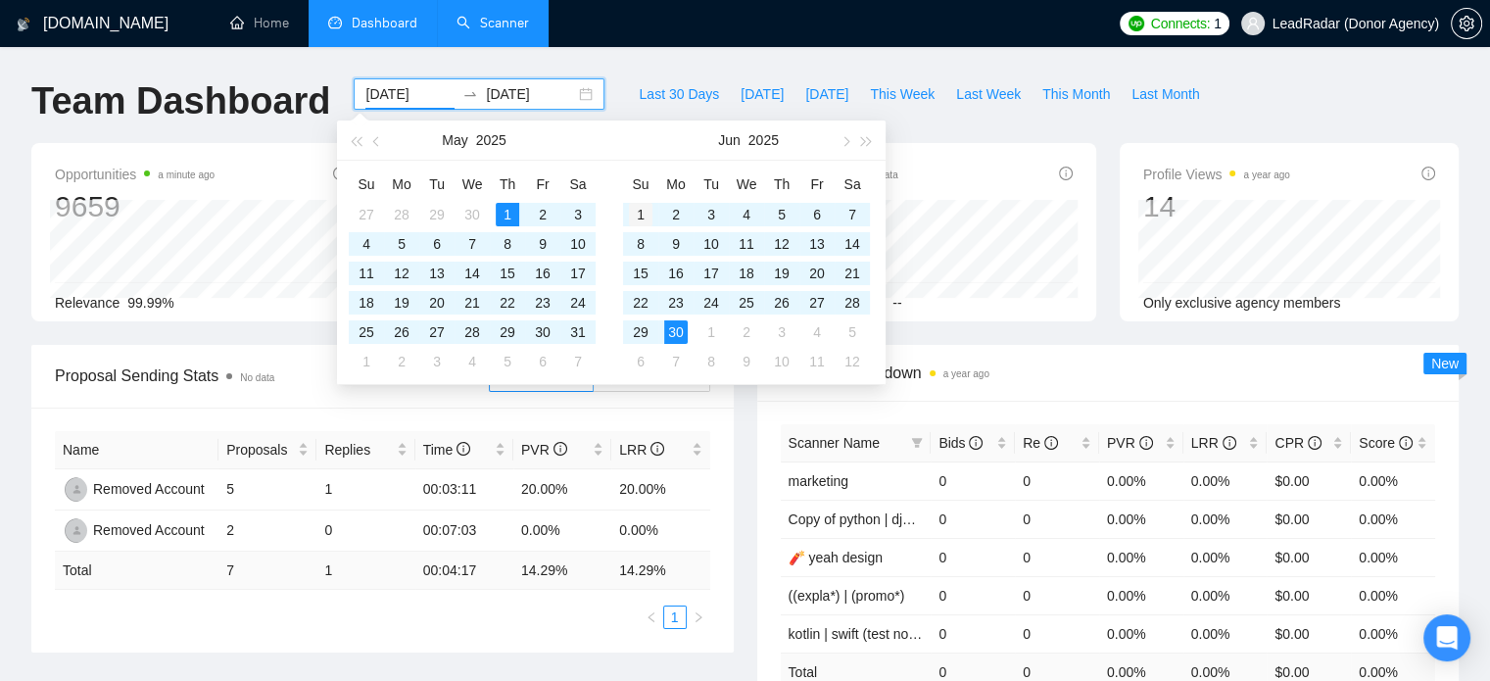
type input "[DATE]"
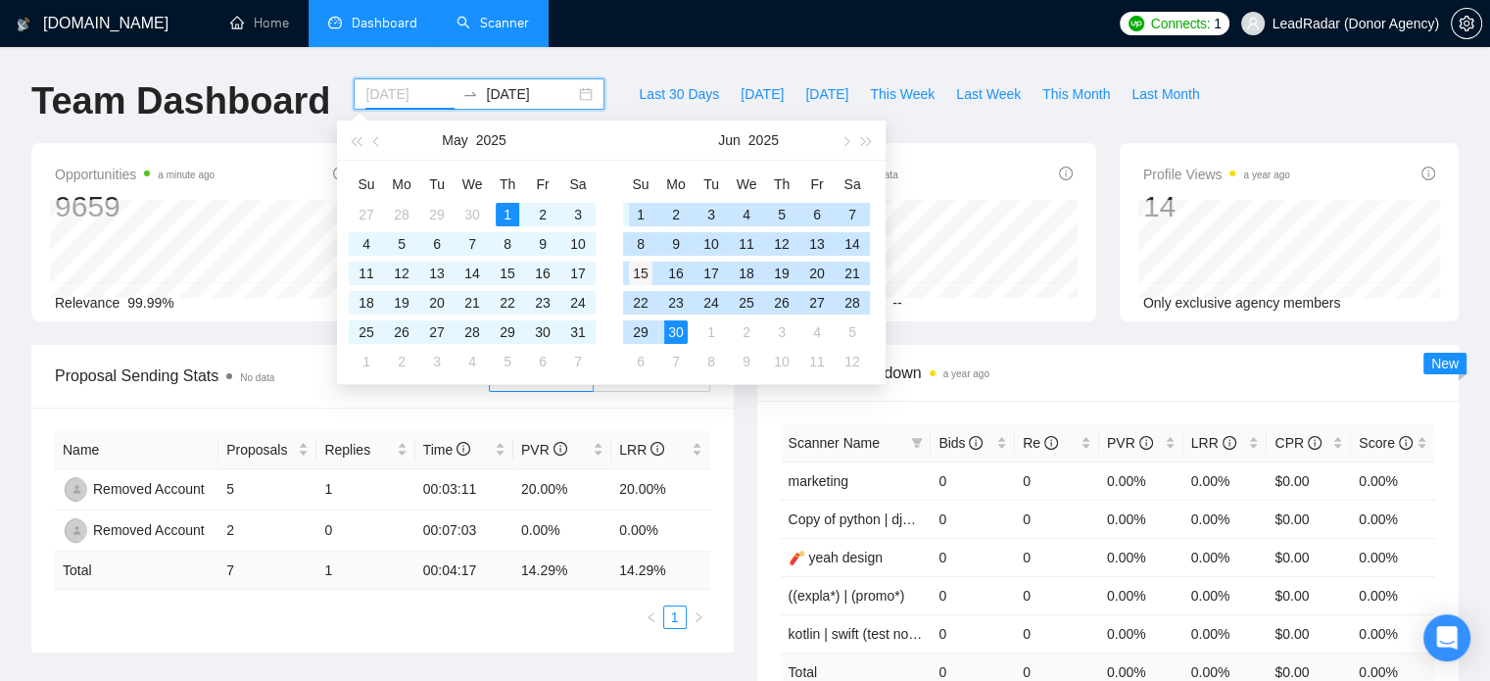
drag, startPoint x: 635, startPoint y: 216, endPoint x: 647, endPoint y: 282, distance: 67.7
click at [635, 216] on div "1" at bounding box center [641, 215] width 24 height 24
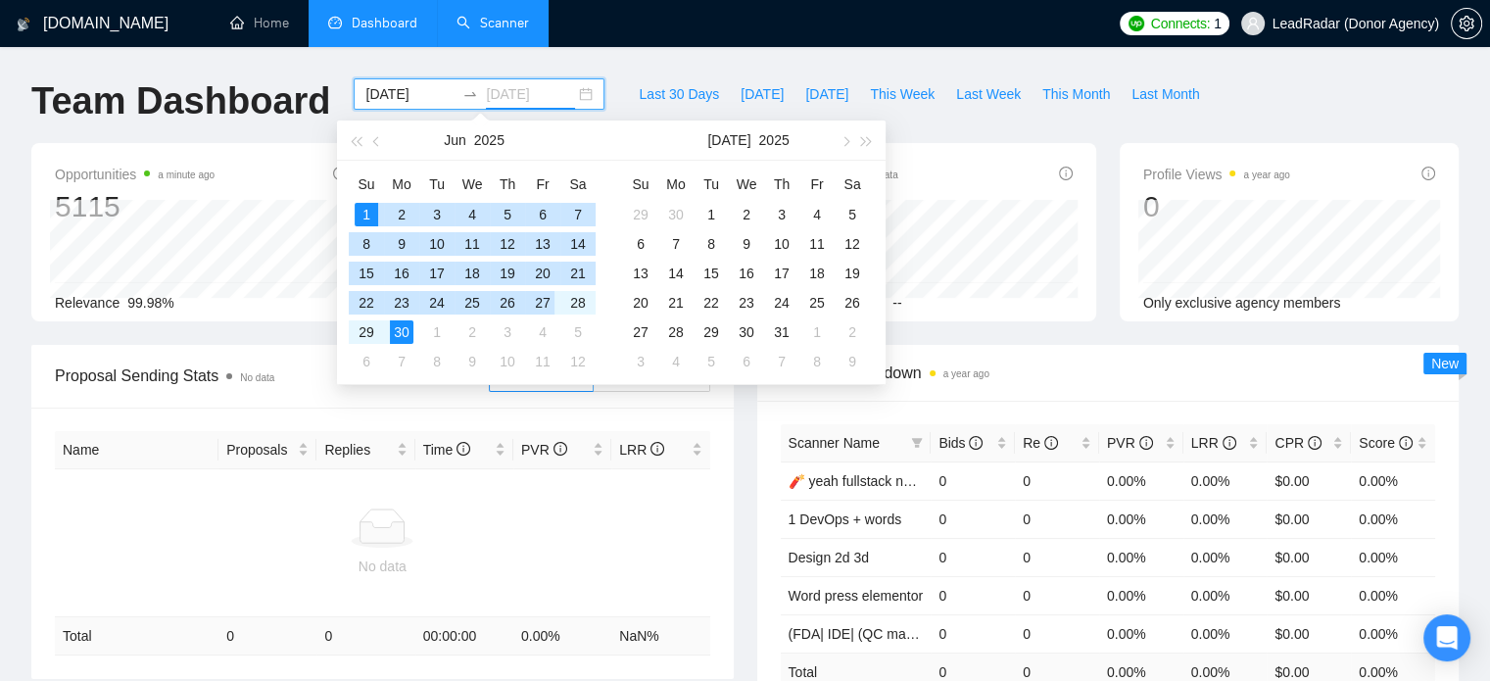
type input "[DATE]"
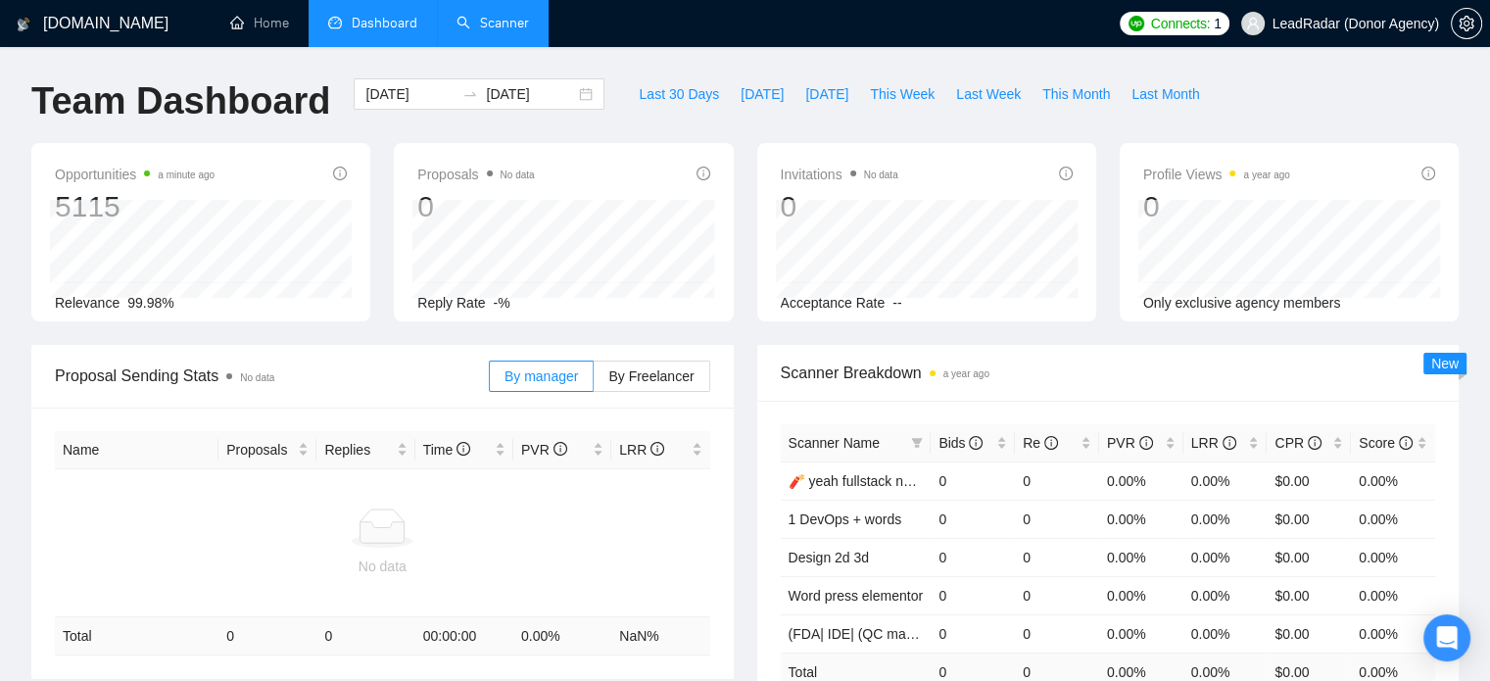
click at [1000, 121] on div "Last 30 Days [DATE] [DATE] This Week Last Week This Month Last Month" at bounding box center [919, 110] width 606 height 65
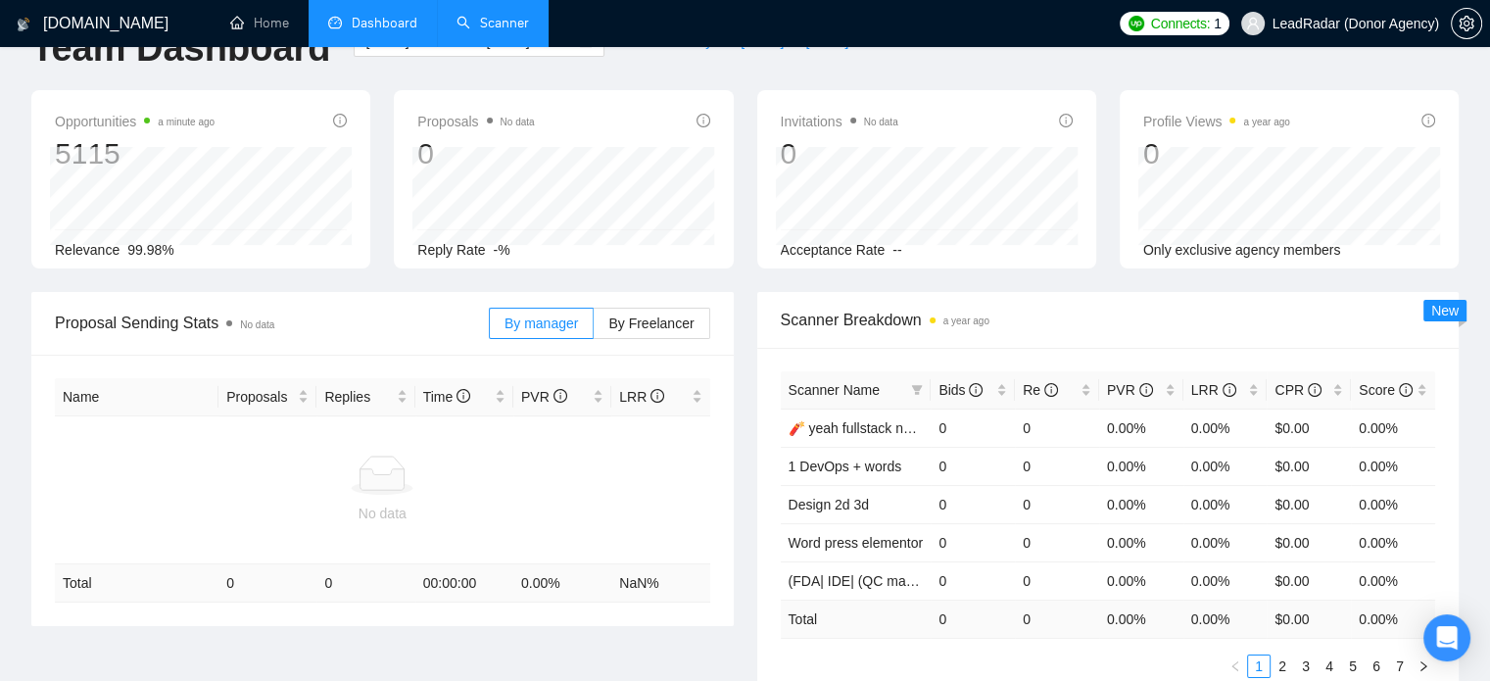
scroll to position [13, 0]
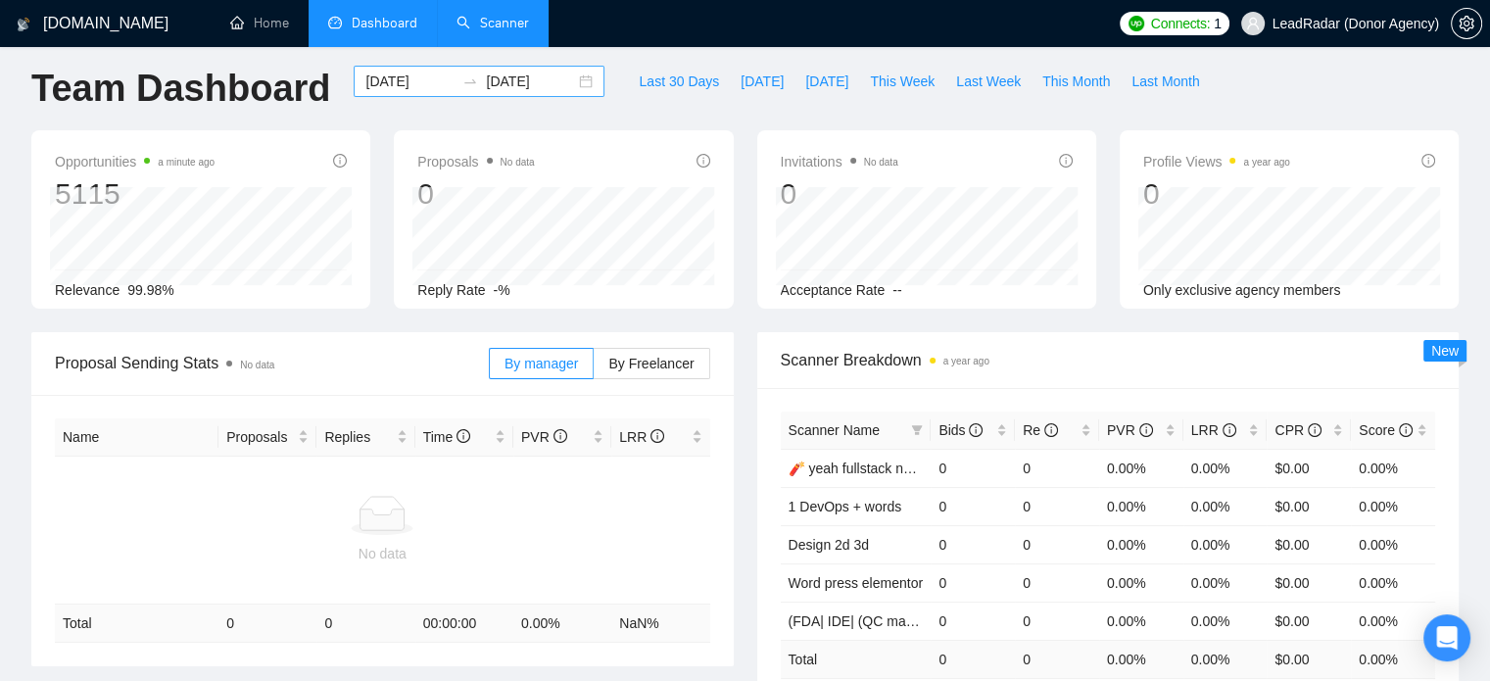
click at [561, 88] on div "[DATE] [DATE]" at bounding box center [479, 81] width 251 height 31
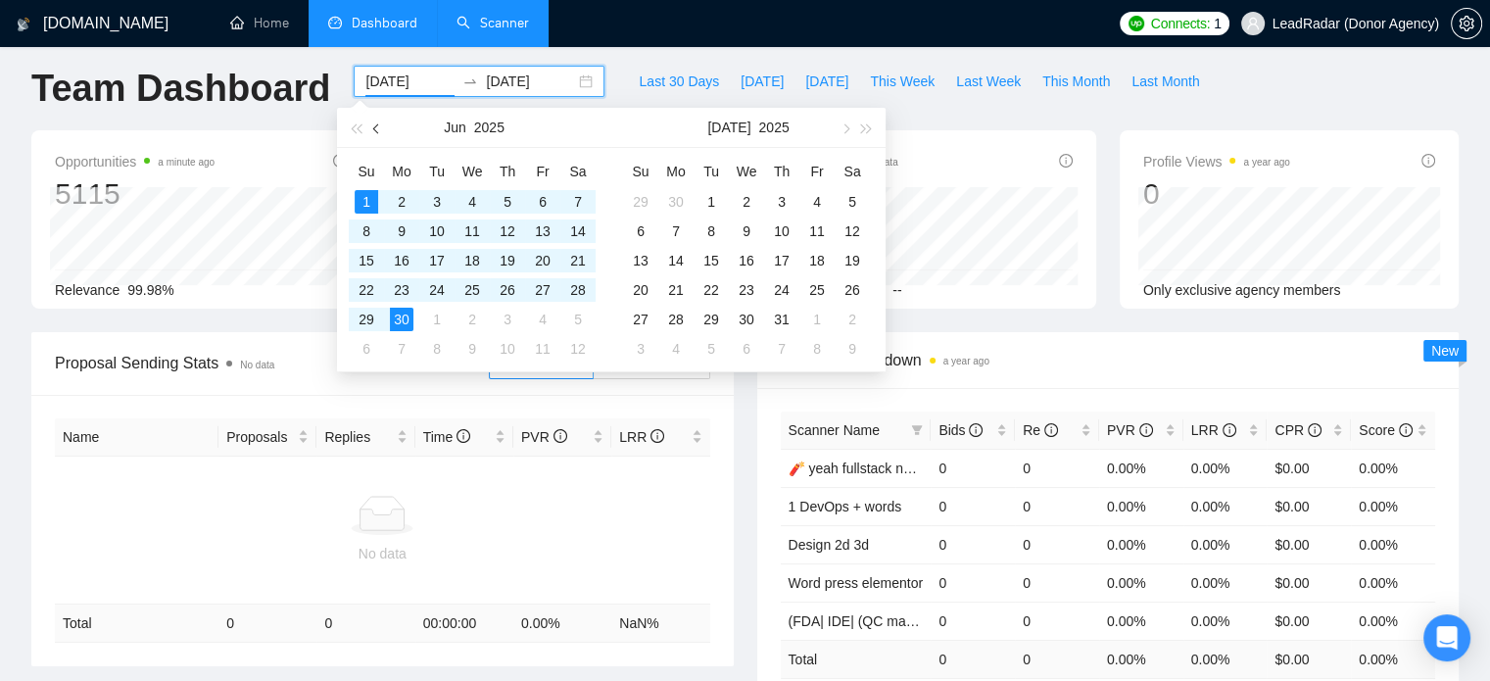
click at [373, 131] on button "button" at bounding box center [377, 127] width 22 height 39
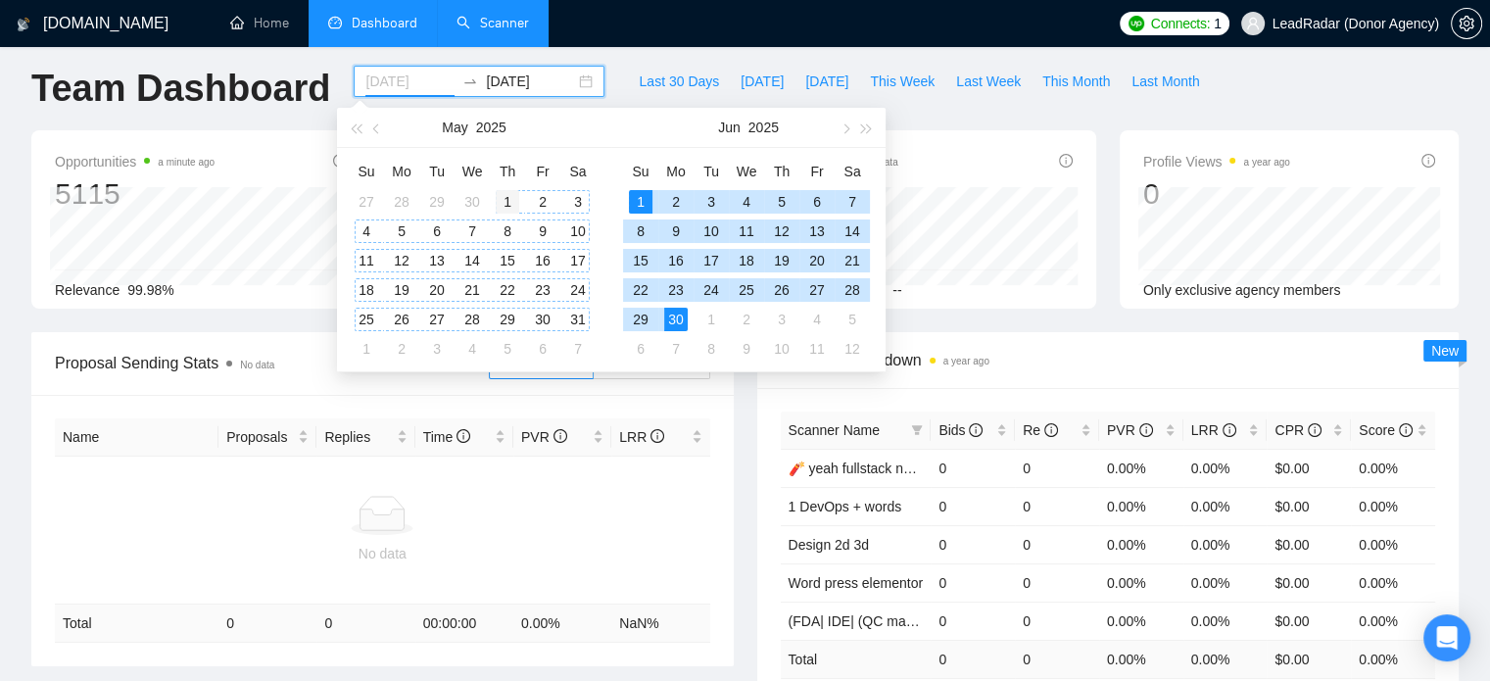
type input "[DATE]"
drag, startPoint x: 500, startPoint y: 195, endPoint x: 506, endPoint y: 212, distance: 17.7
click at [501, 196] on div "1" at bounding box center [508, 202] width 24 height 24
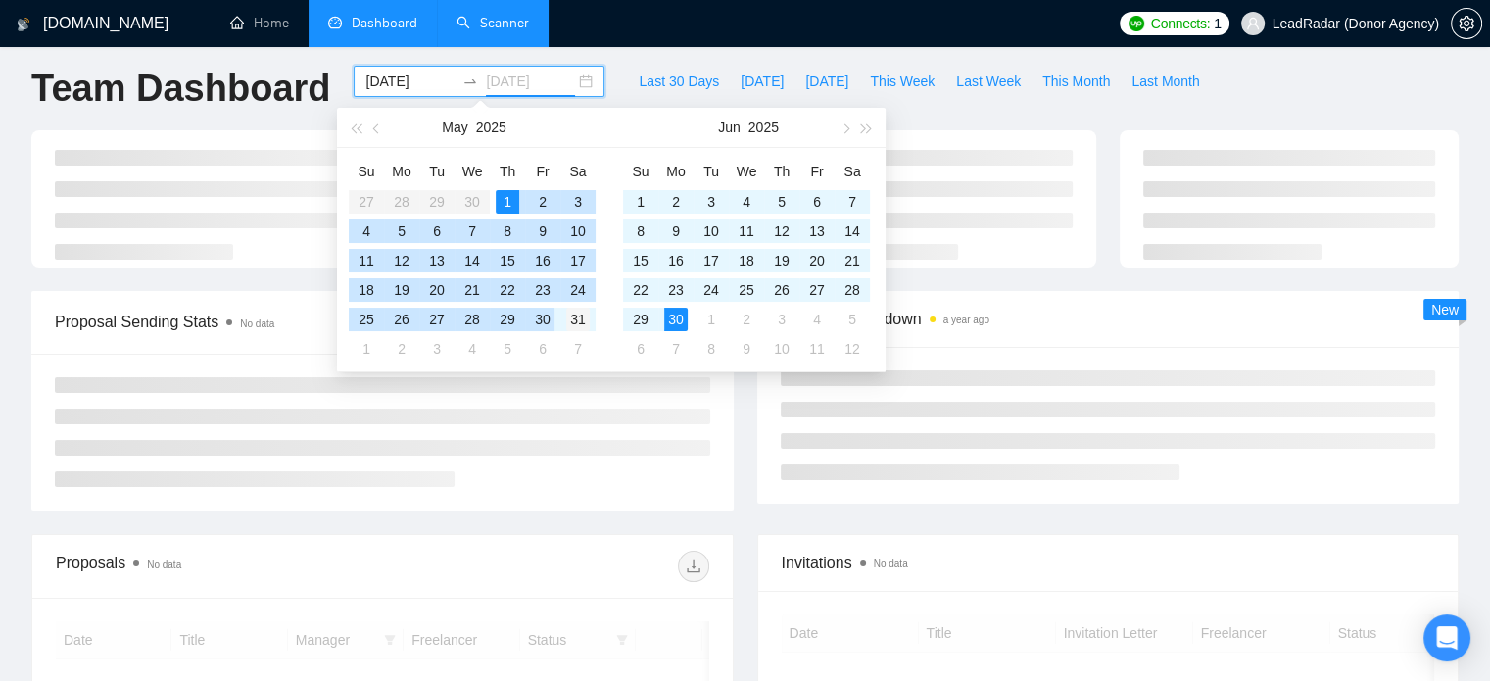
type input "[DATE]"
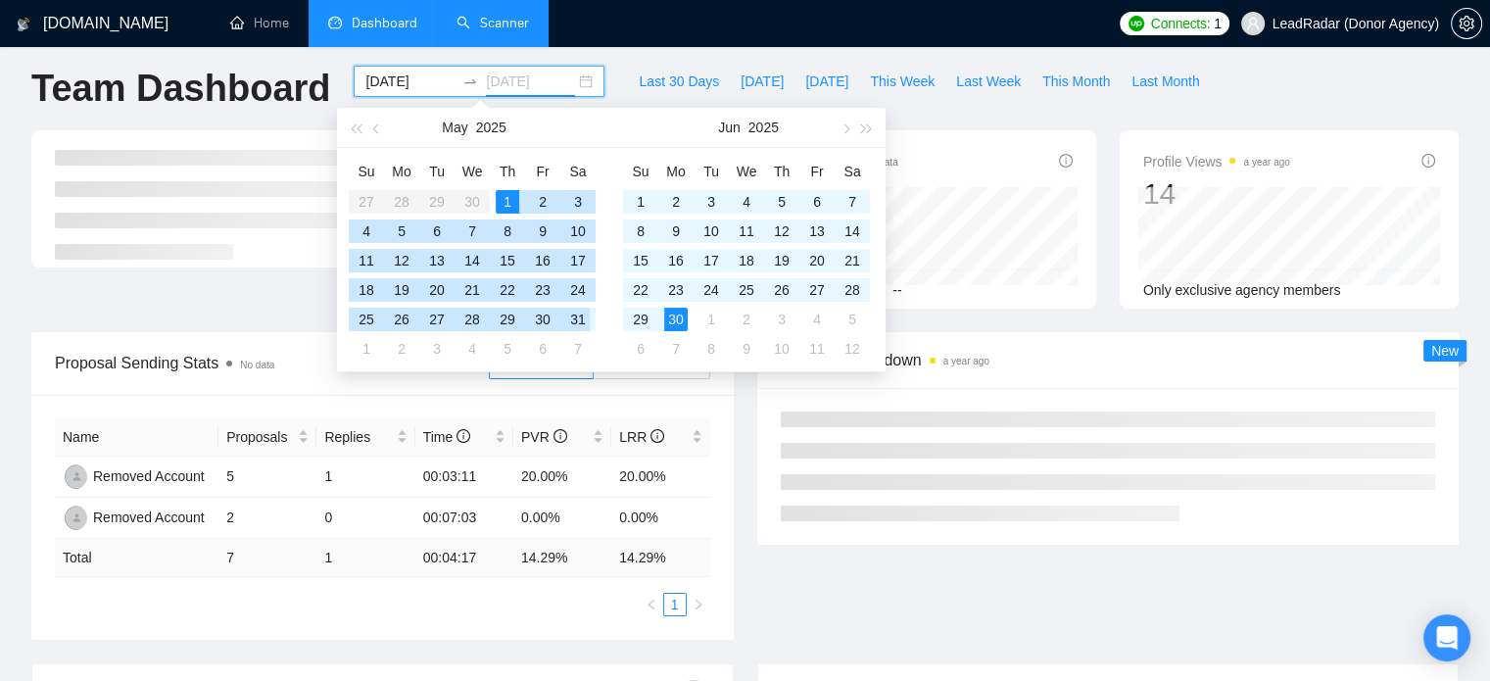
click at [584, 322] on div "31" at bounding box center [578, 320] width 24 height 24
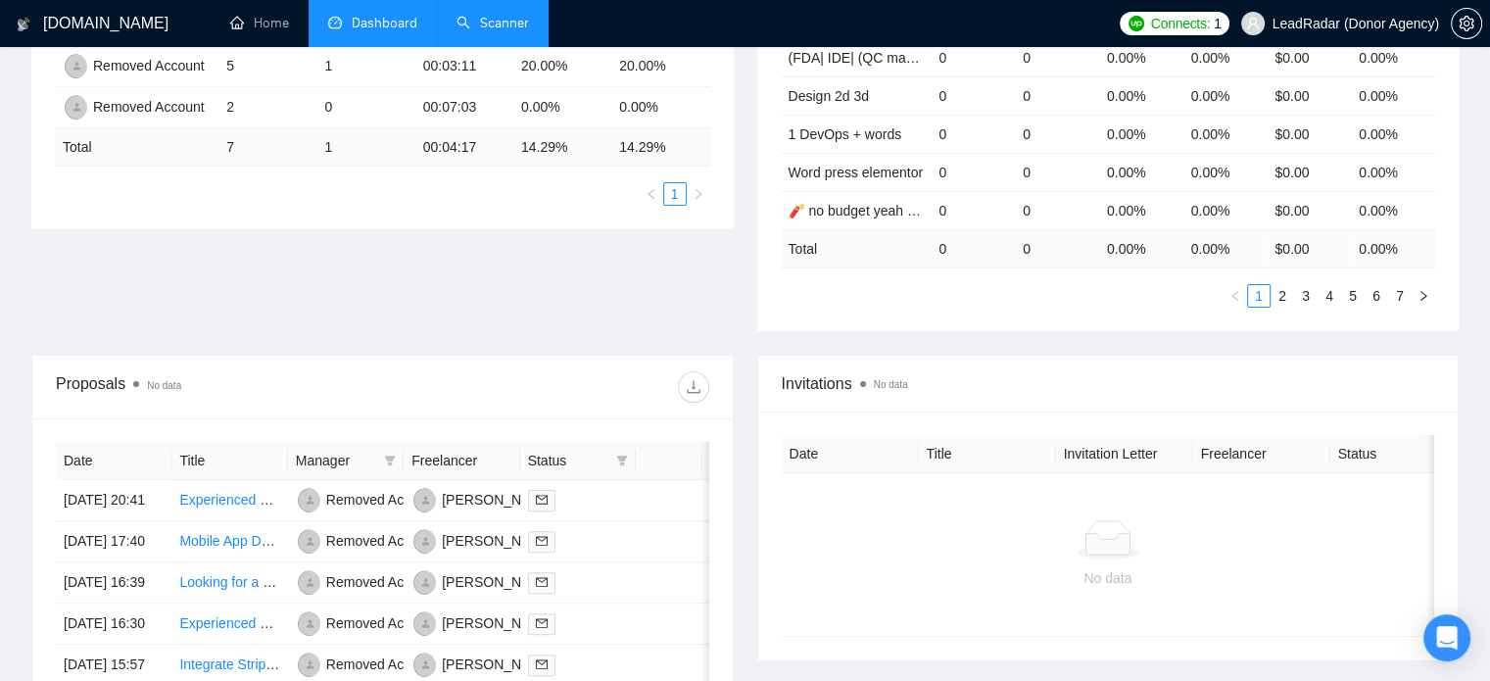
scroll to position [426, 0]
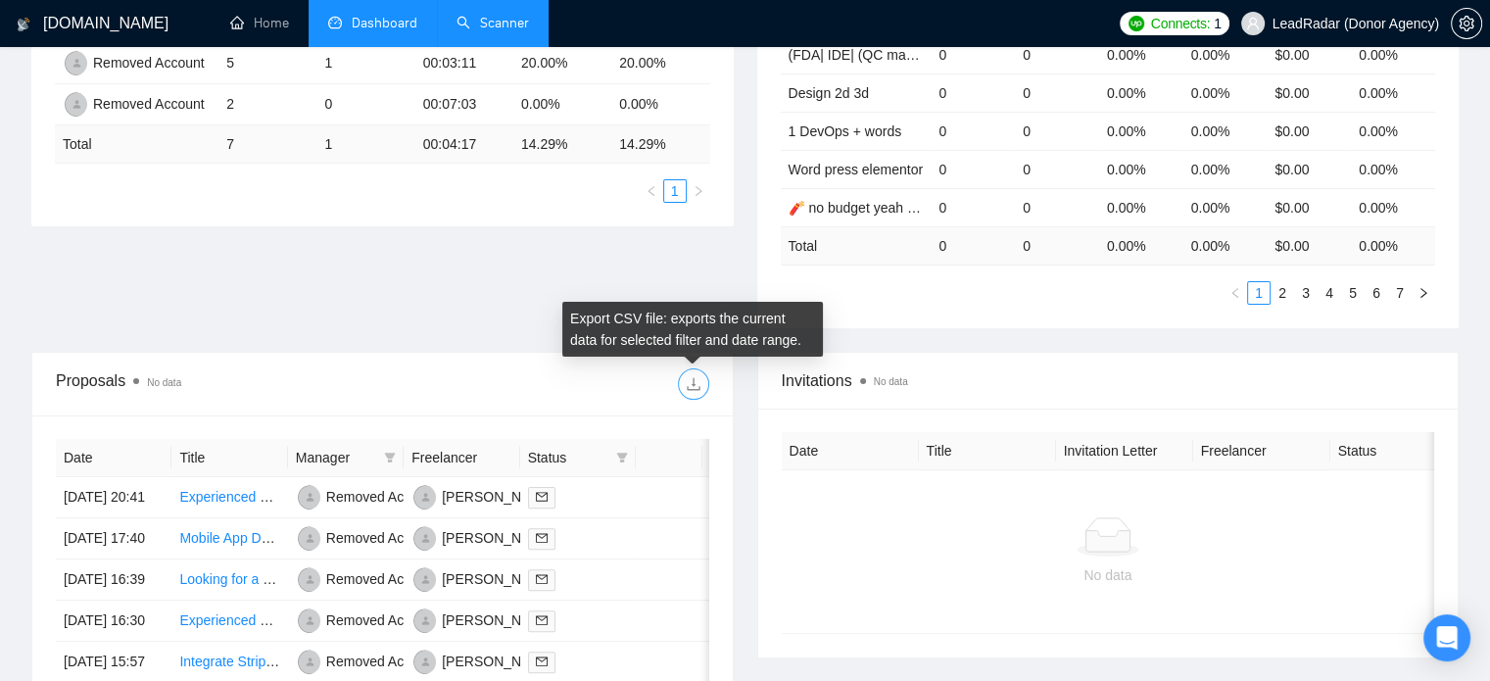
click at [698, 383] on icon "download" at bounding box center [694, 384] width 16 height 16
